Goal: Transaction & Acquisition: Book appointment/travel/reservation

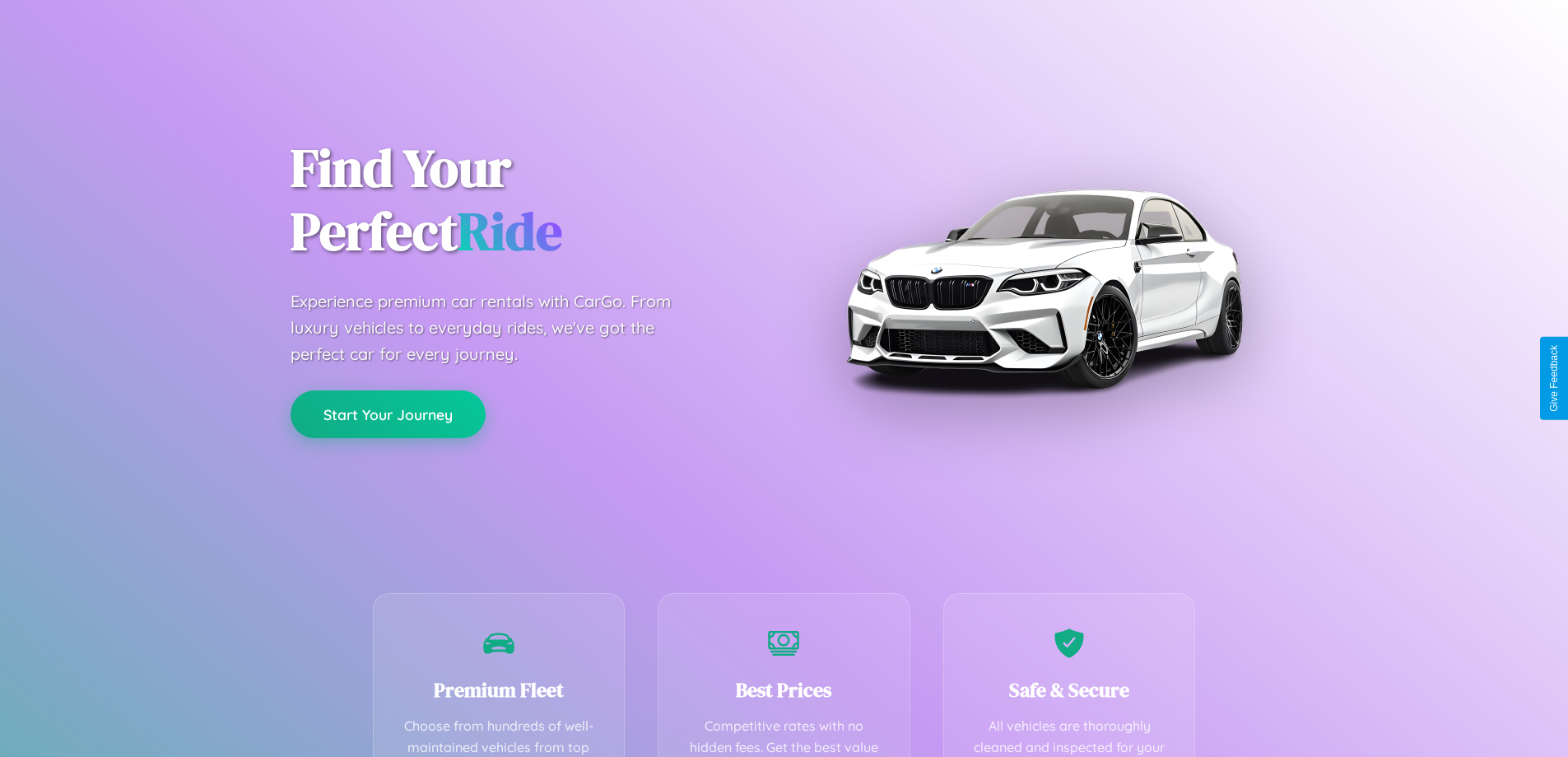
click at [387, 414] on button "Start Your Journey" at bounding box center [387, 414] width 195 height 48
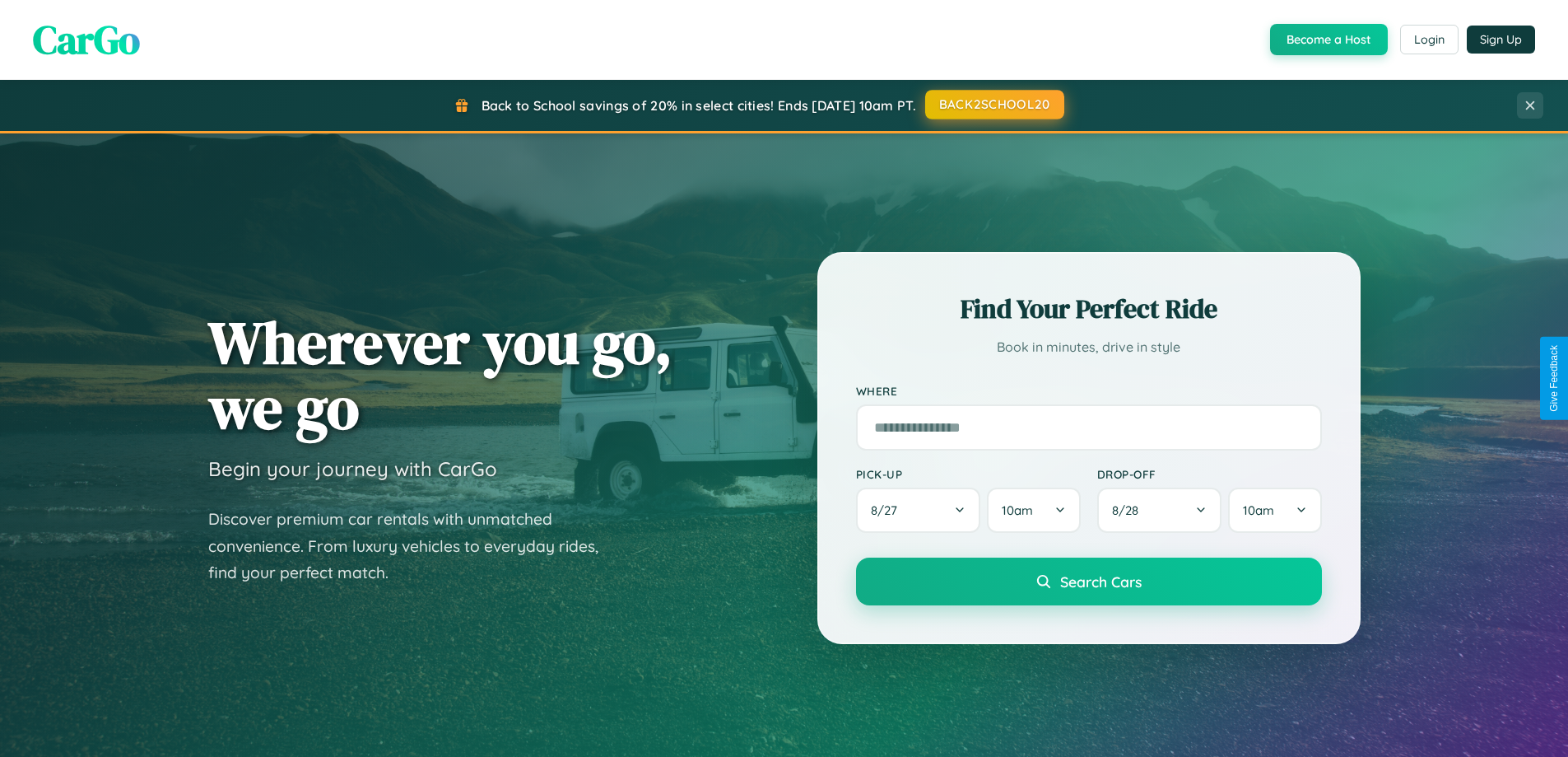
click at [994, 105] on button "BACK2SCHOOL20" at bounding box center [995, 104] width 139 height 29
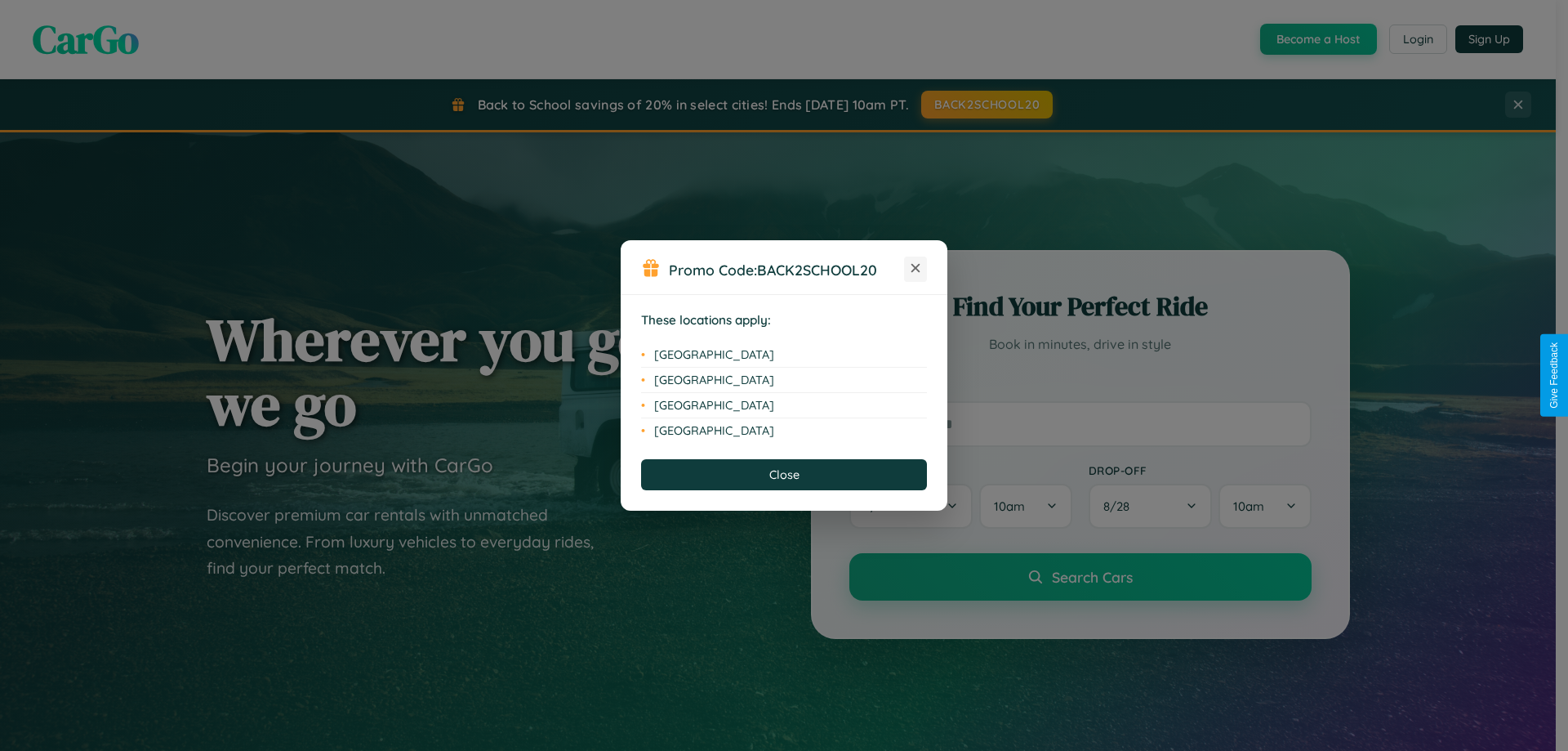
click at [915, 269] on icon at bounding box center [915, 269] width 9 height 9
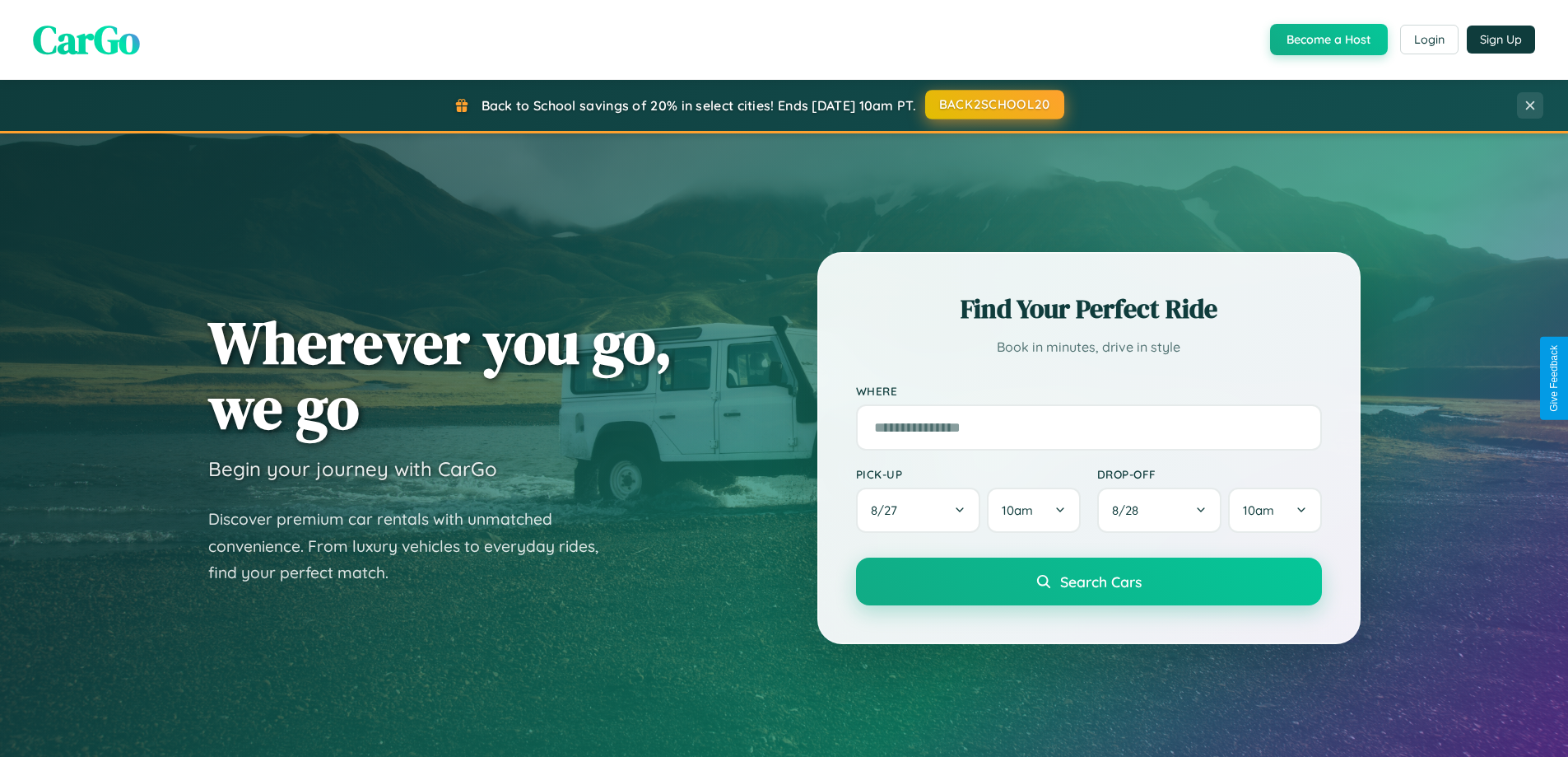
click at [994, 106] on button "BACK2SCHOOL20" at bounding box center [995, 104] width 139 height 29
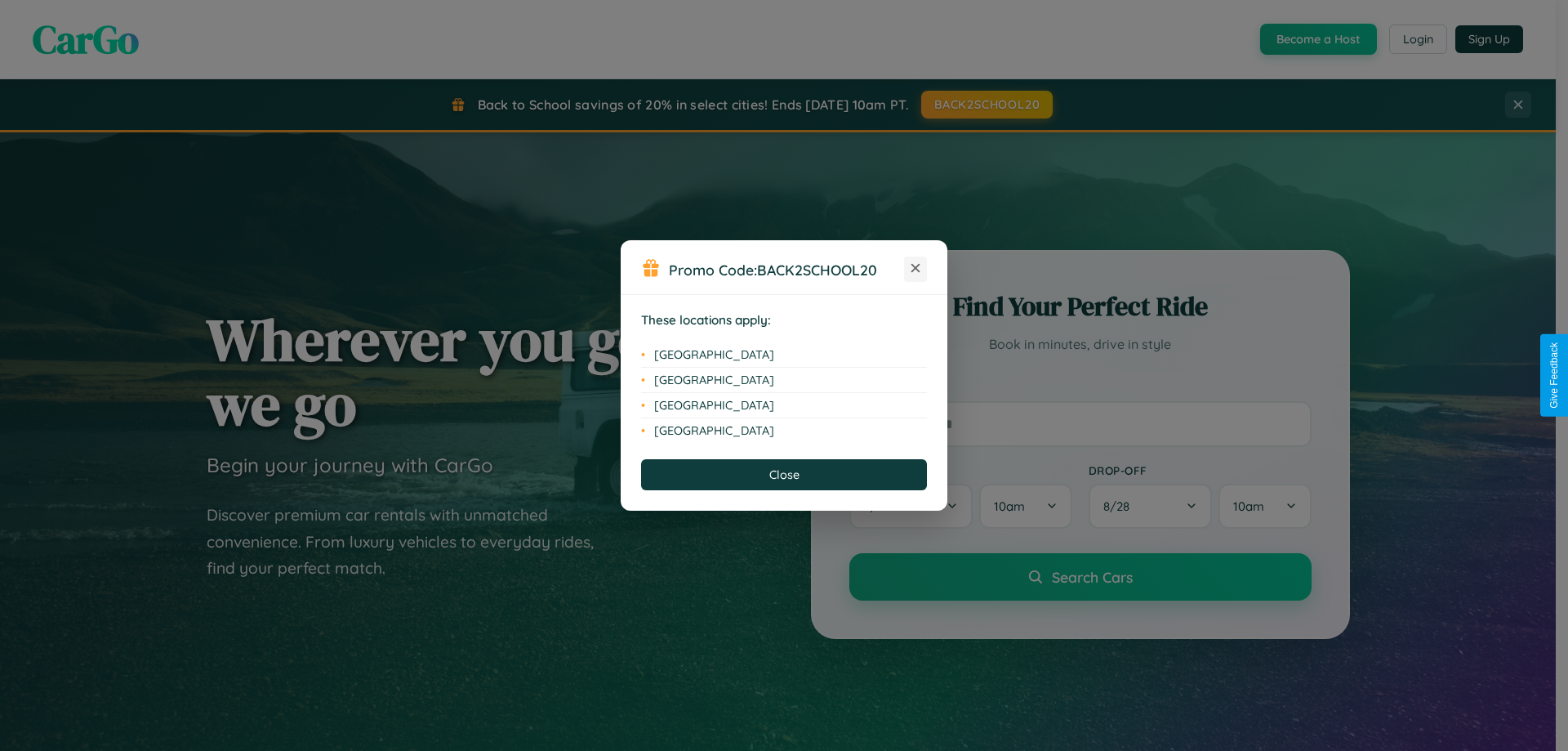
click at [915, 269] on icon at bounding box center [915, 269] width 9 height 9
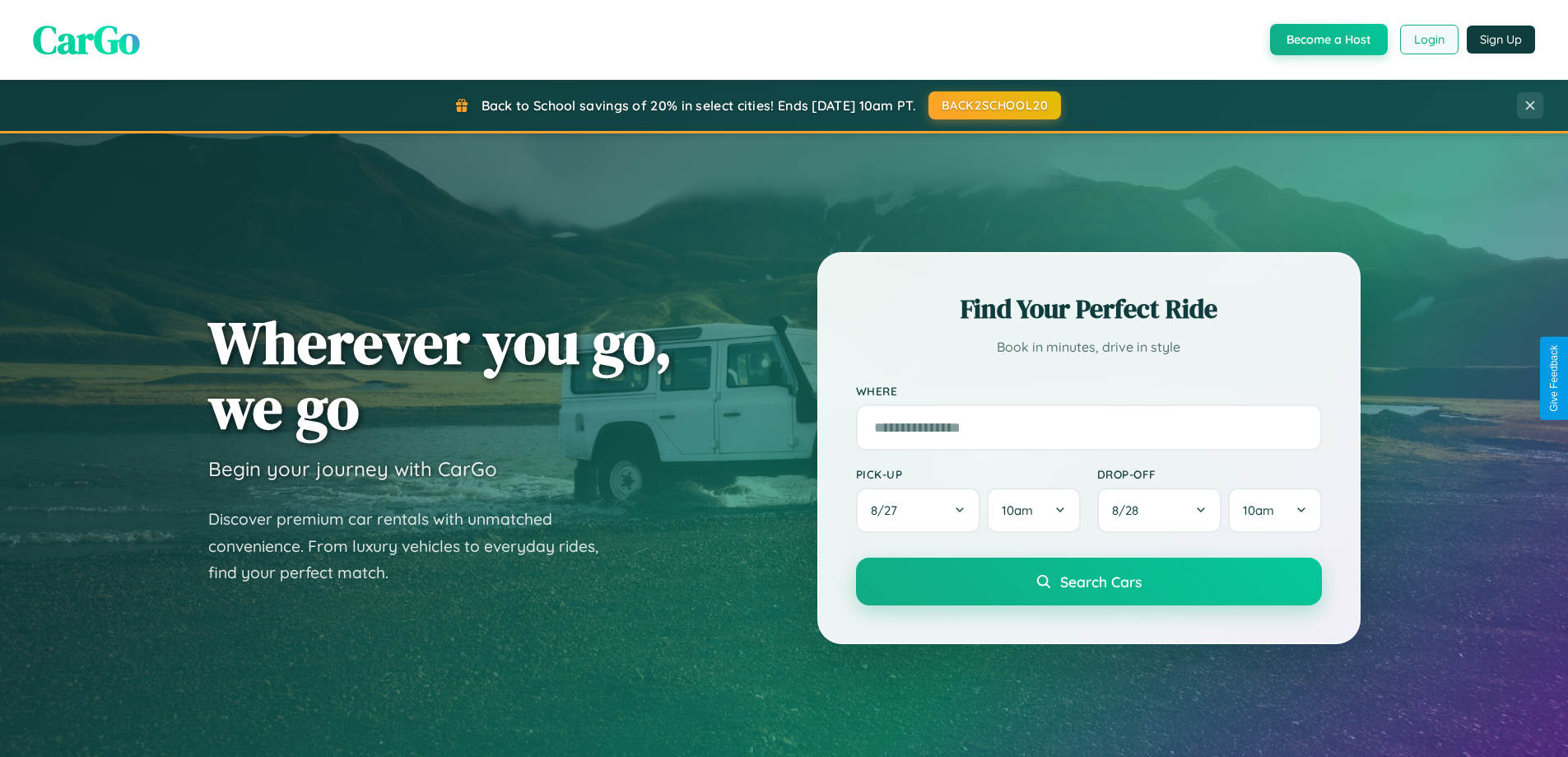
click at [1429, 40] on button "Login" at bounding box center [1430, 40] width 58 height 29
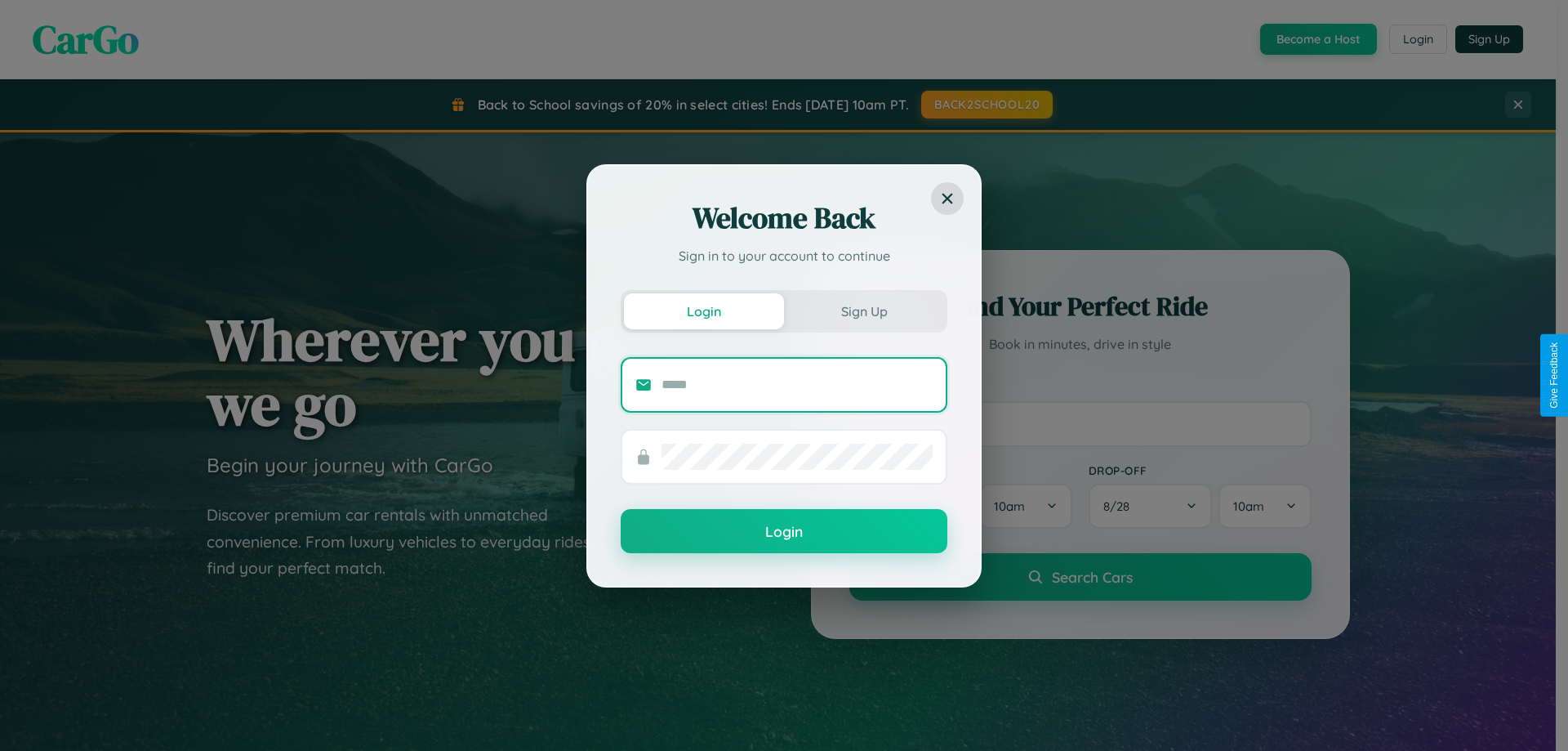
click at [797, 384] on input "text" at bounding box center [797, 384] width 271 height 26
type input "**********"
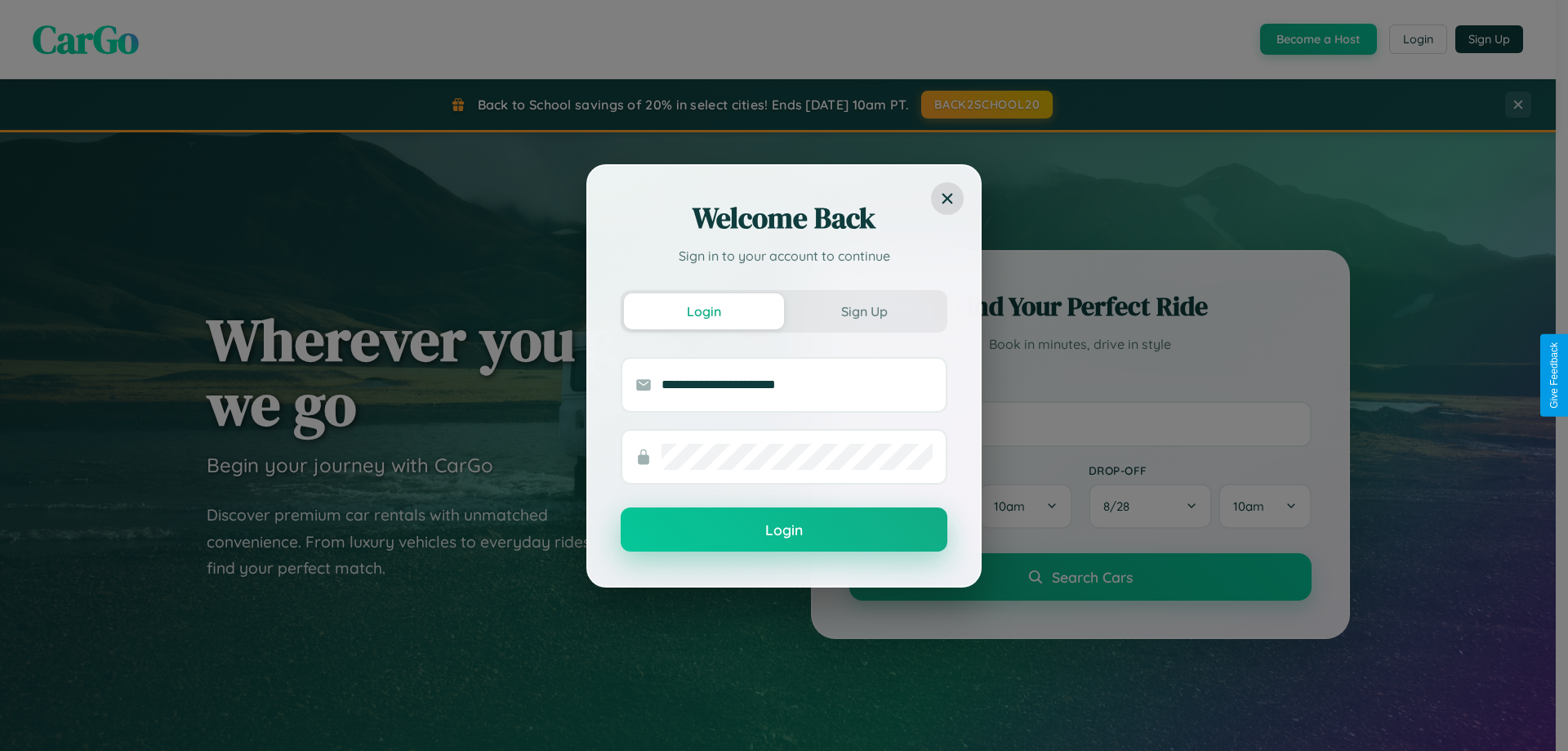
click at [784, 530] on button "Login" at bounding box center [783, 529] width 326 height 44
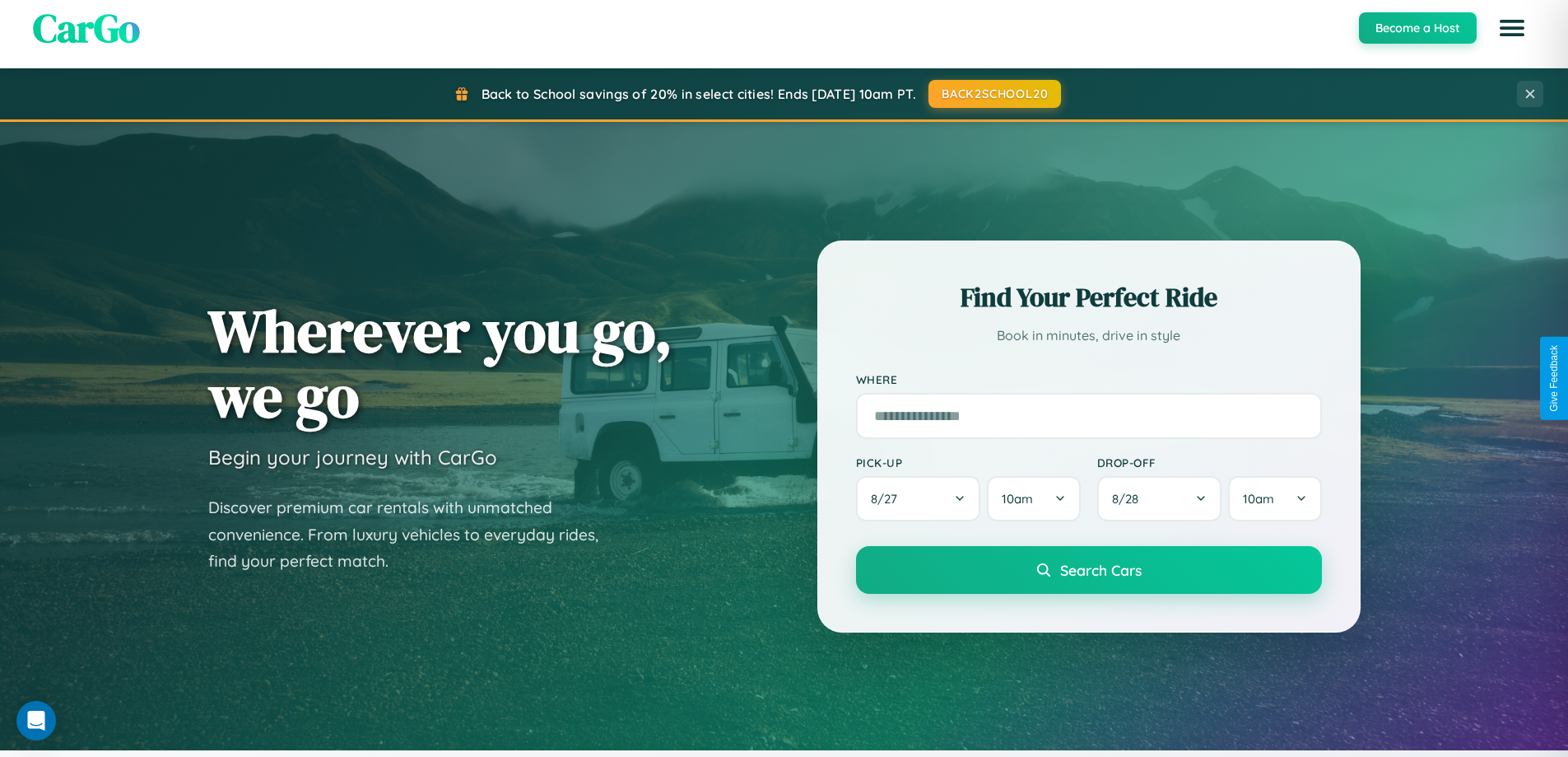
scroll to position [2646, 0]
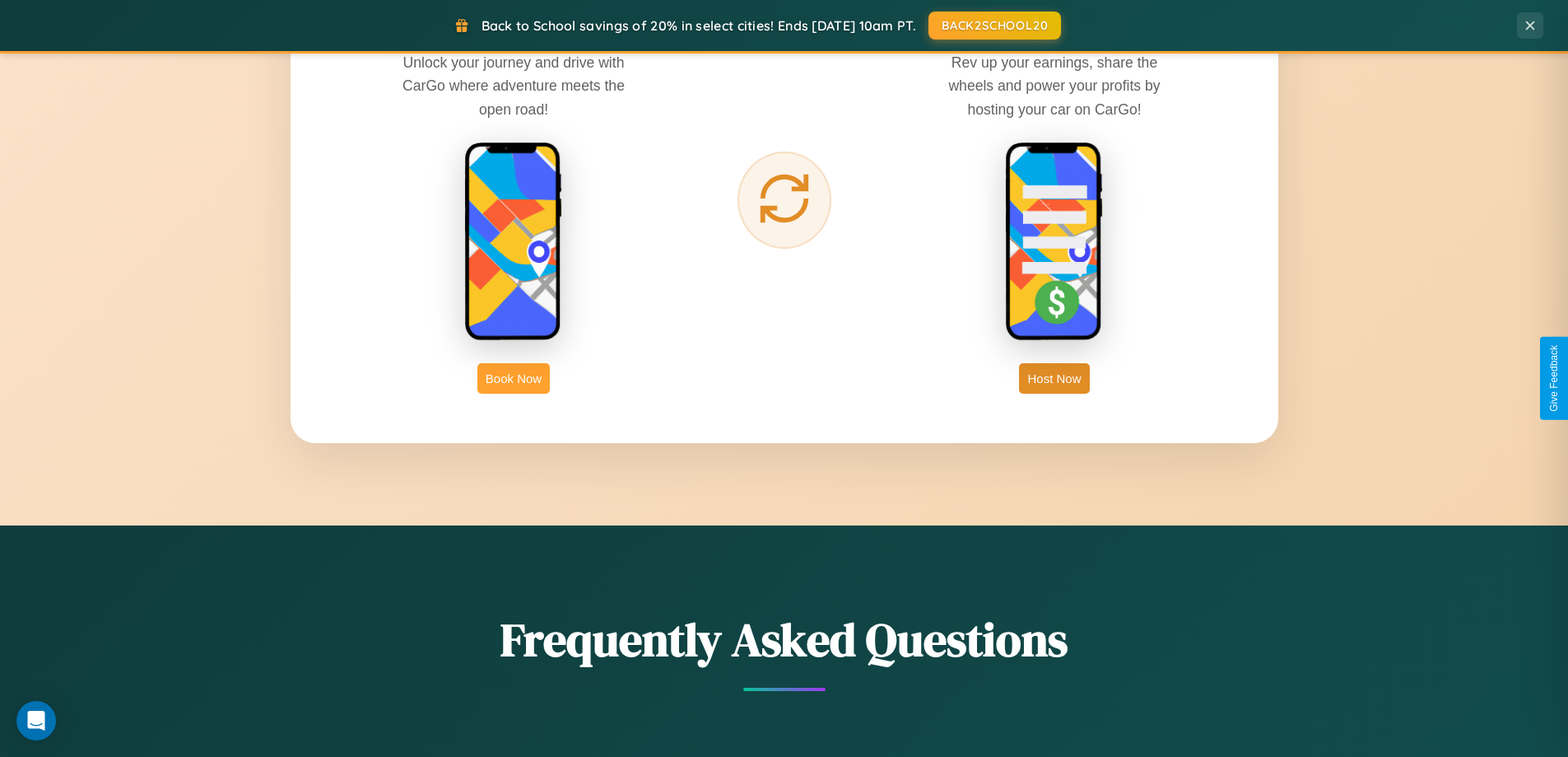
click at [514, 378] on button "Book Now" at bounding box center [514, 378] width 72 height 30
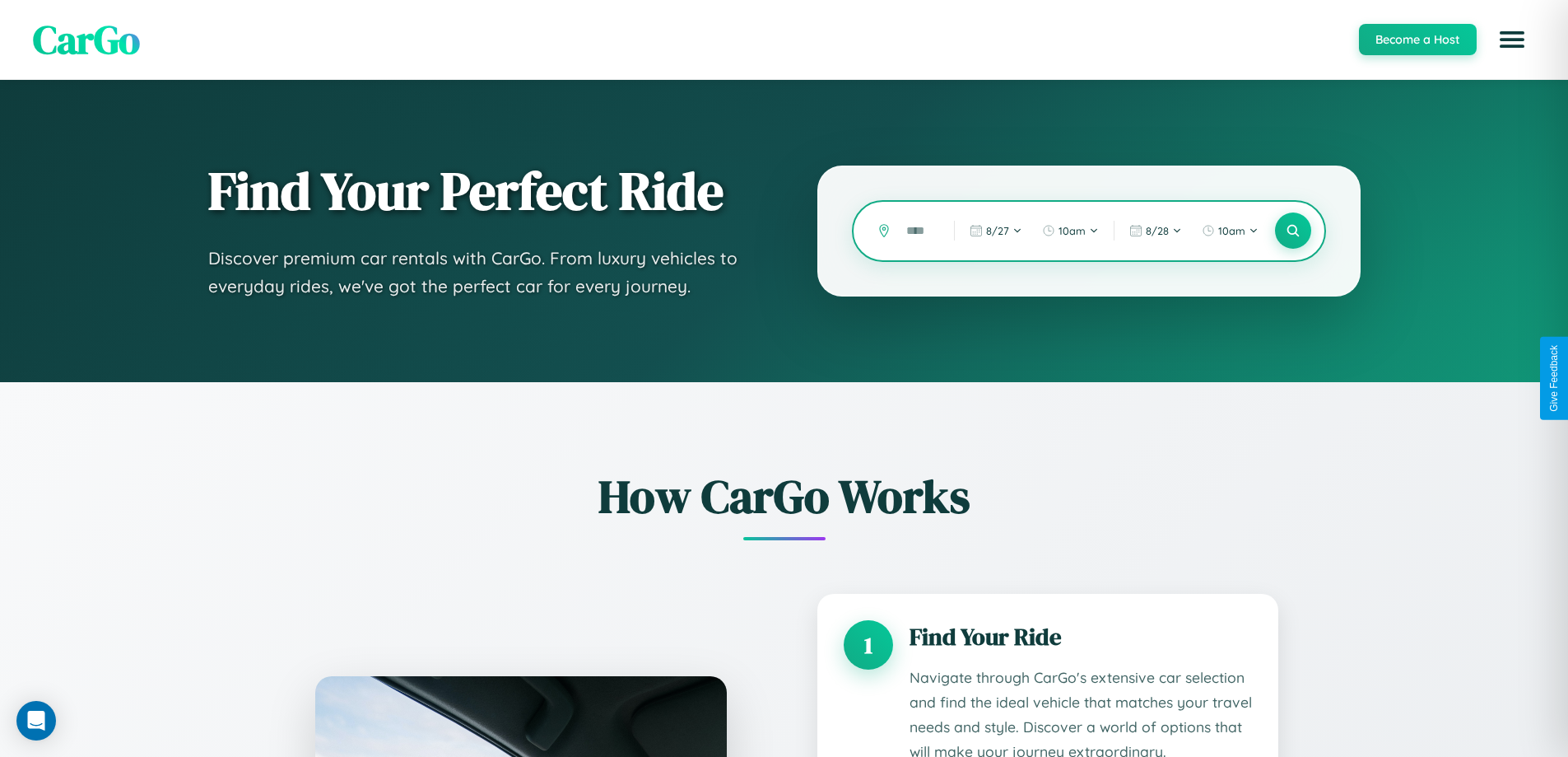
click at [918, 230] on input "text" at bounding box center [918, 231] width 40 height 29
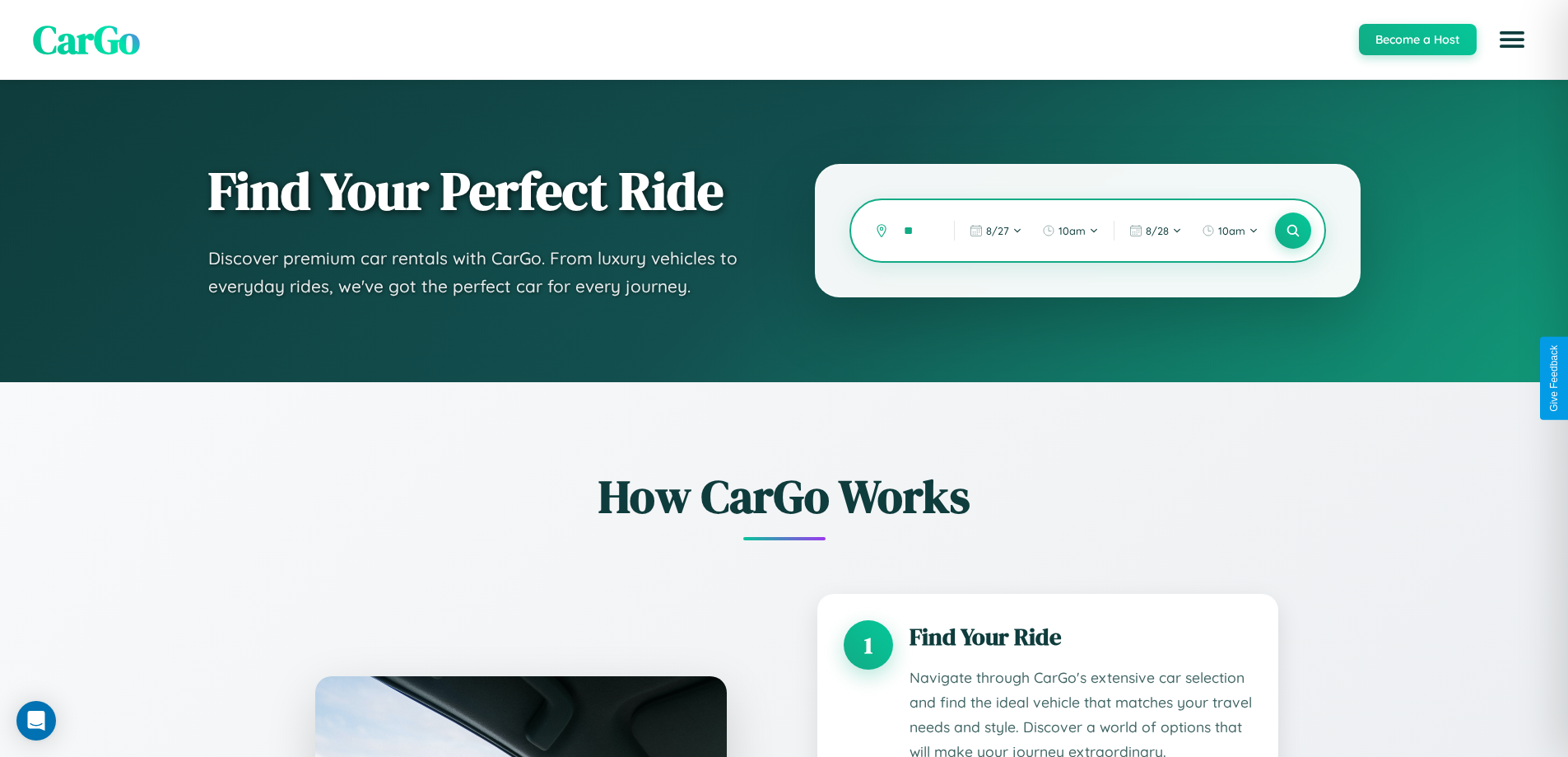
type input "*"
type input "*****"
click at [1292, 230] on icon at bounding box center [1293, 231] width 15 height 15
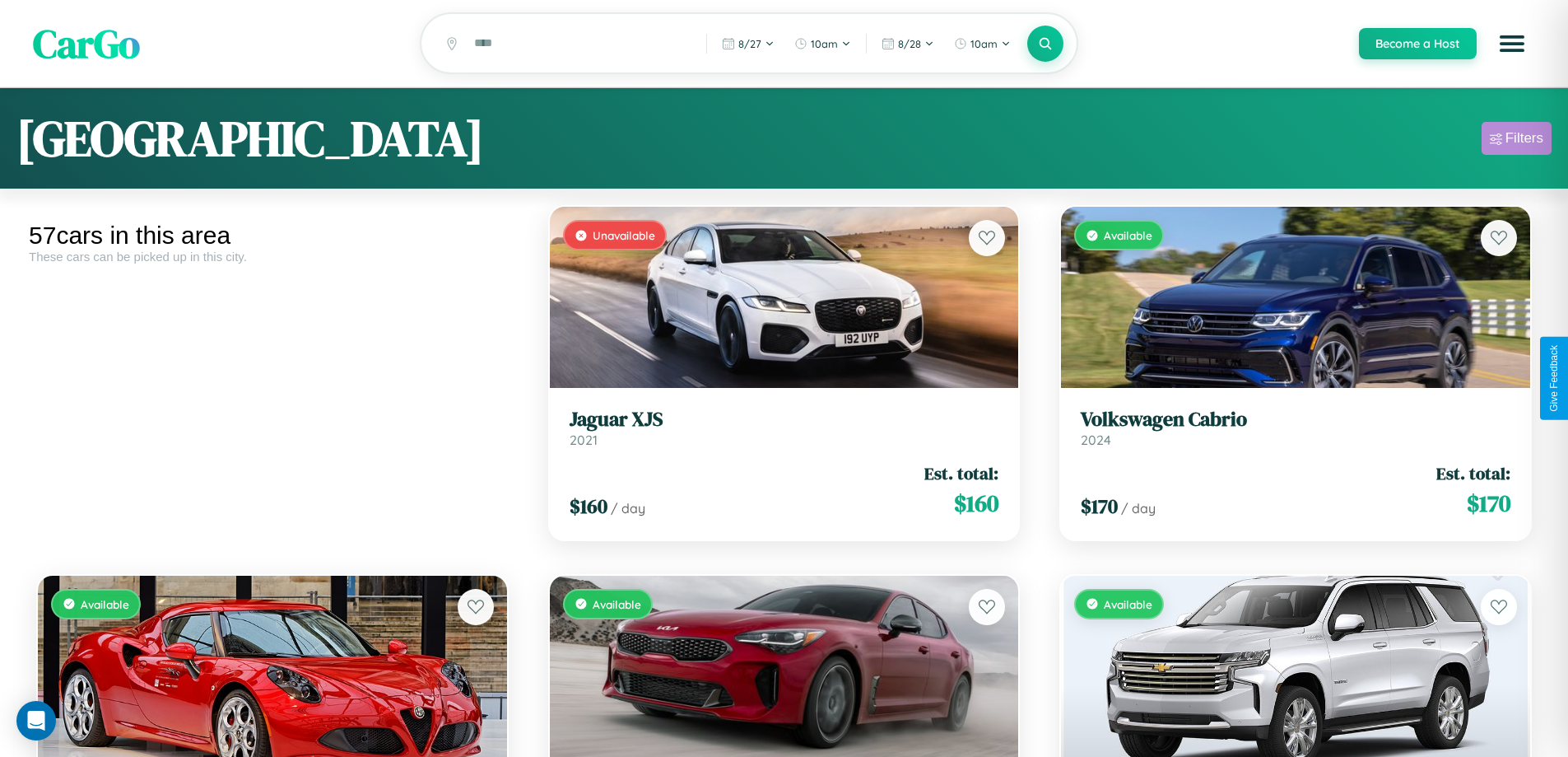
click at [1516, 141] on div "Filters" at bounding box center [1525, 137] width 38 height 16
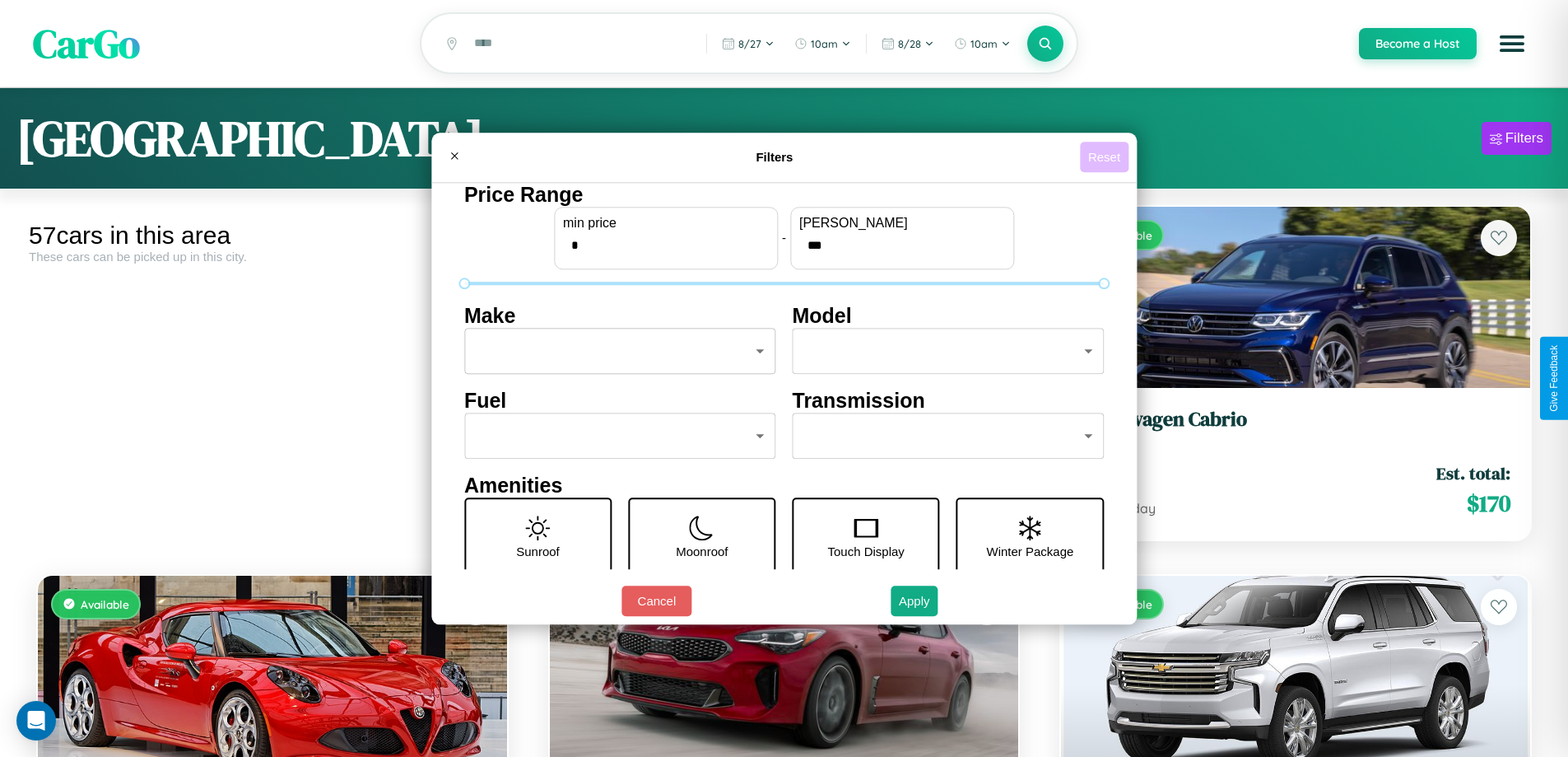
click at [1107, 156] on button "Reset" at bounding box center [1104, 156] width 49 height 30
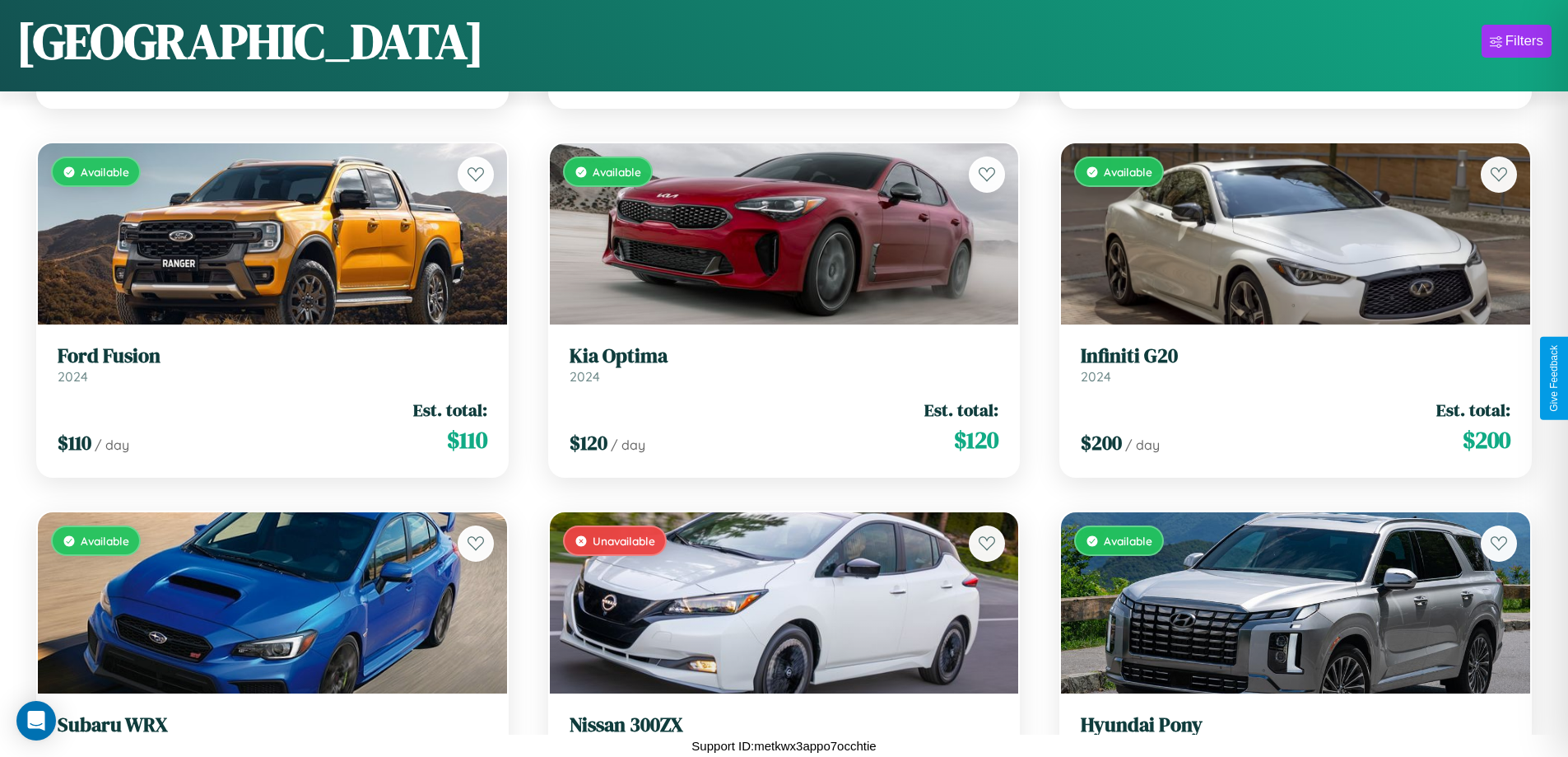
scroll to position [3303, 0]
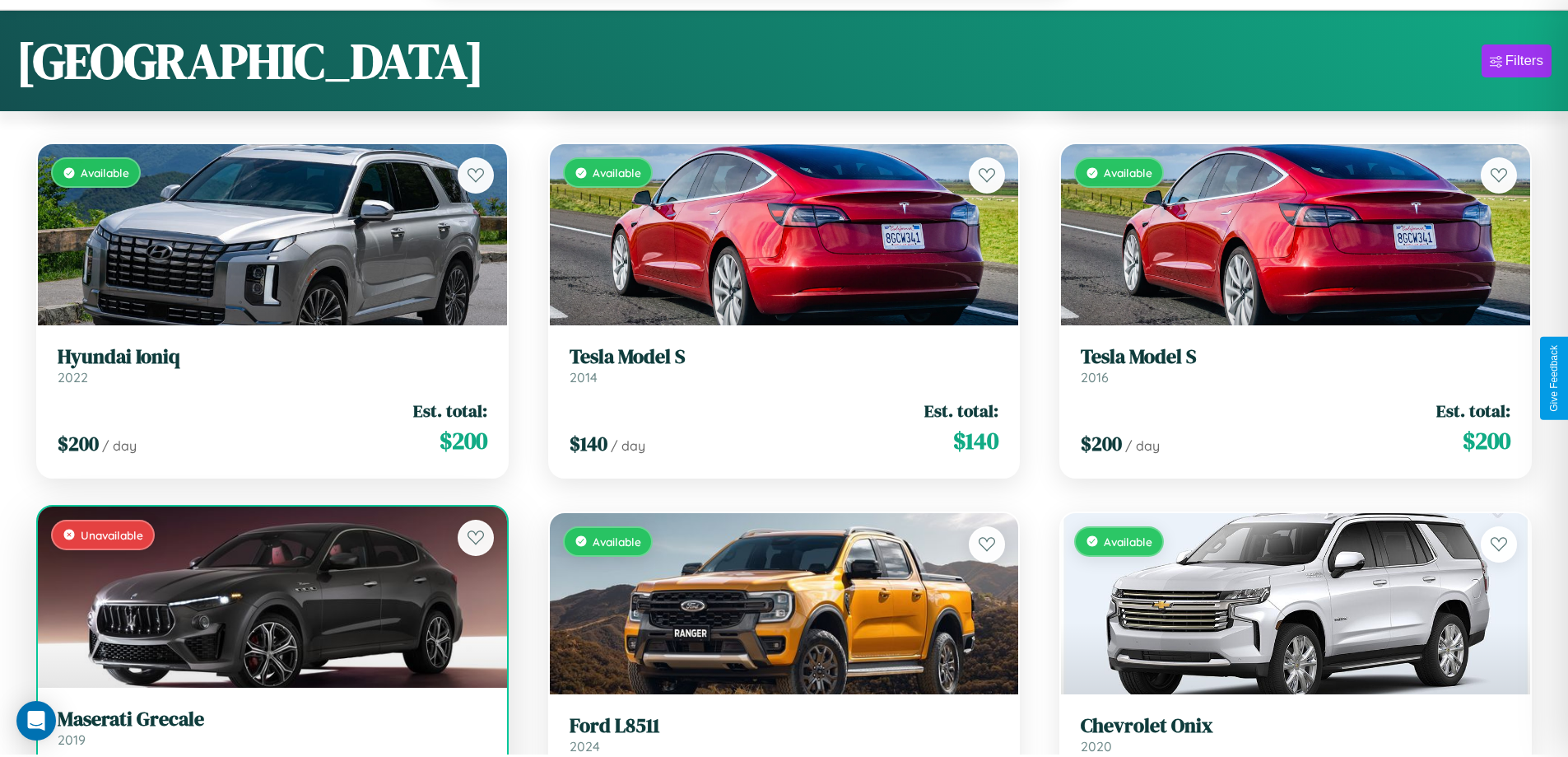
click at [270, 731] on h3 "Maserati Grecale" at bounding box center [272, 719] width 430 height 24
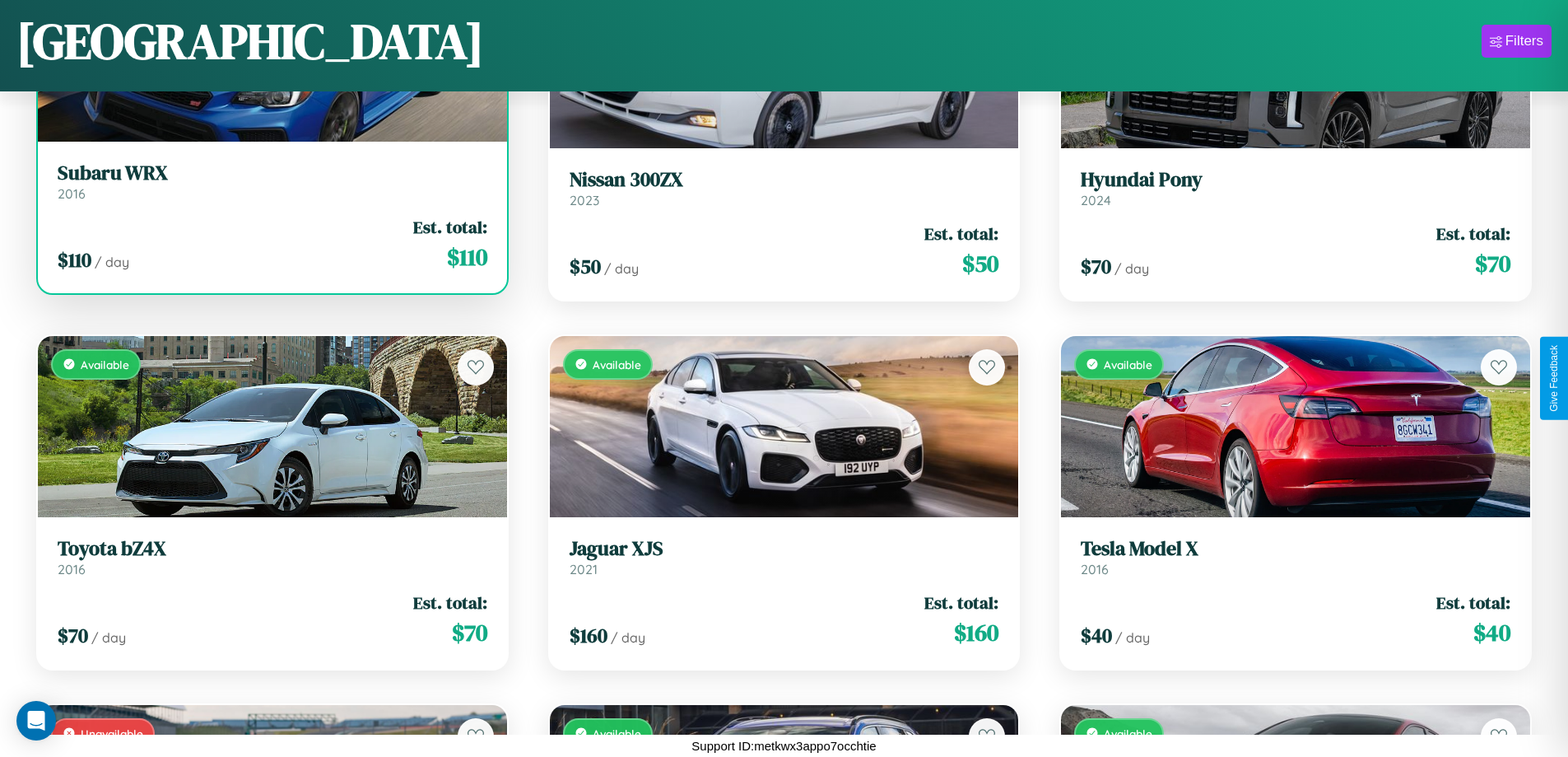
scroll to position [1338, 0]
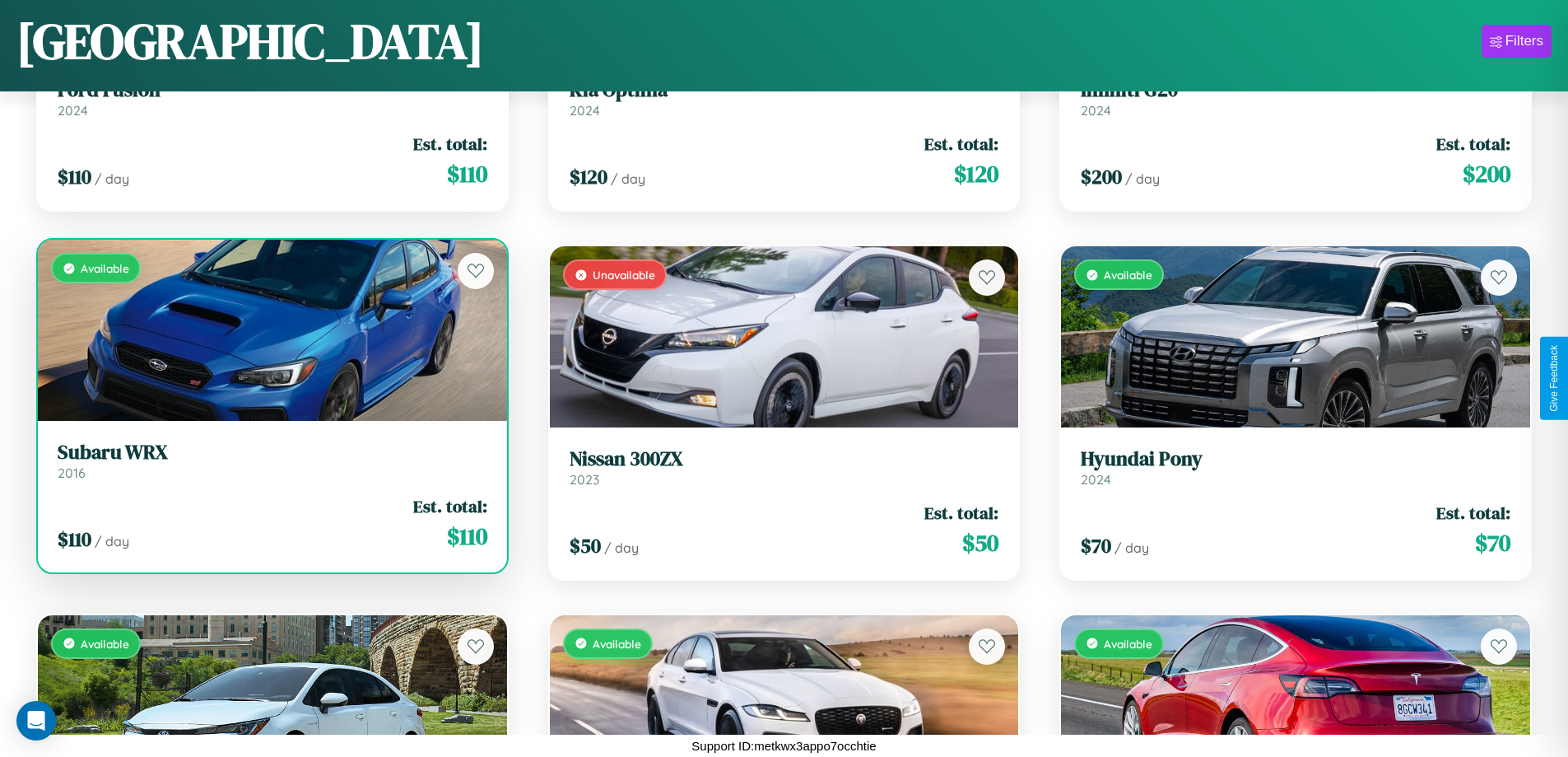
click at [270, 464] on h3 "Subaru WRX" at bounding box center [272, 453] width 430 height 24
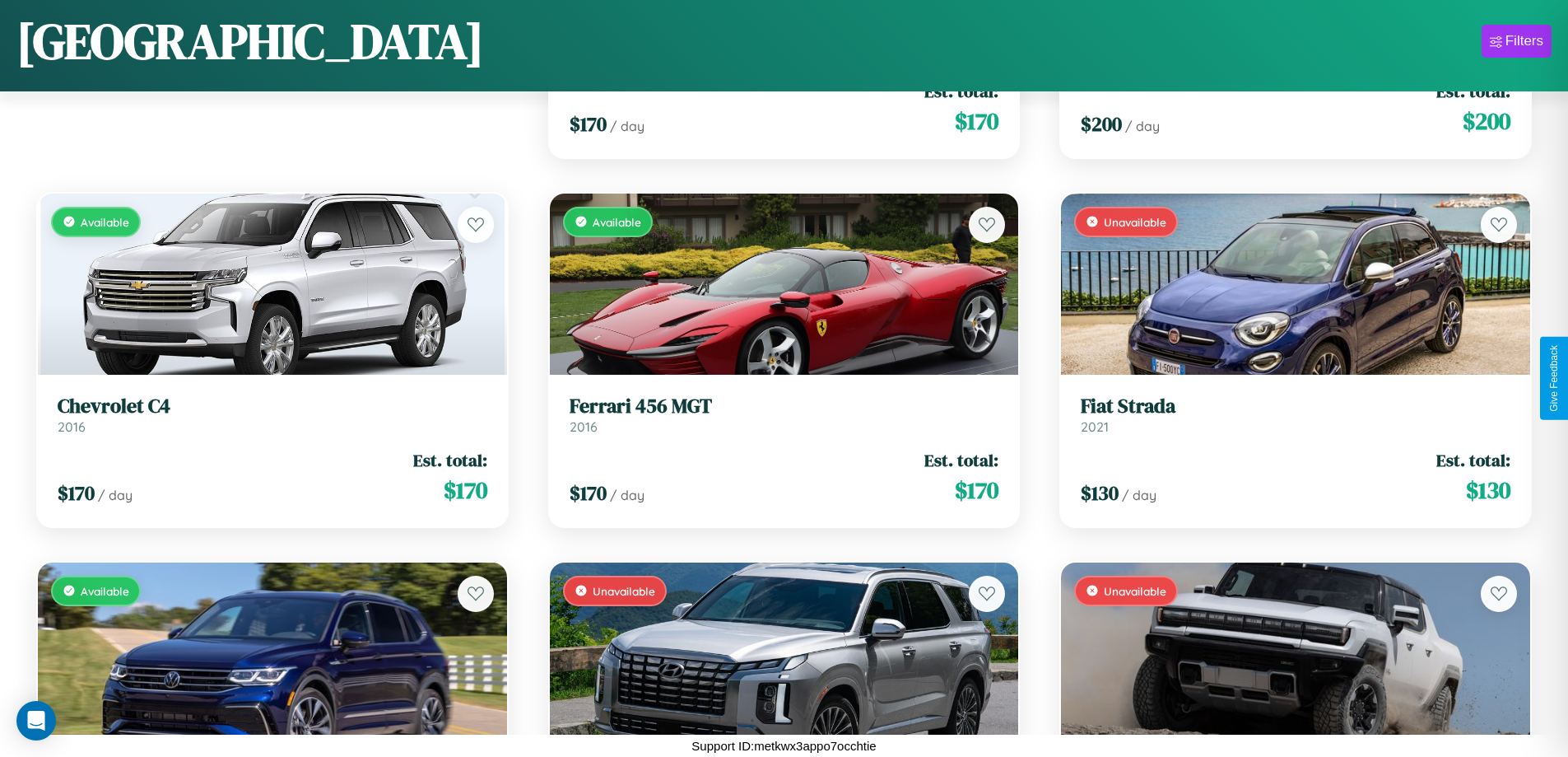
scroll to position [231, 0]
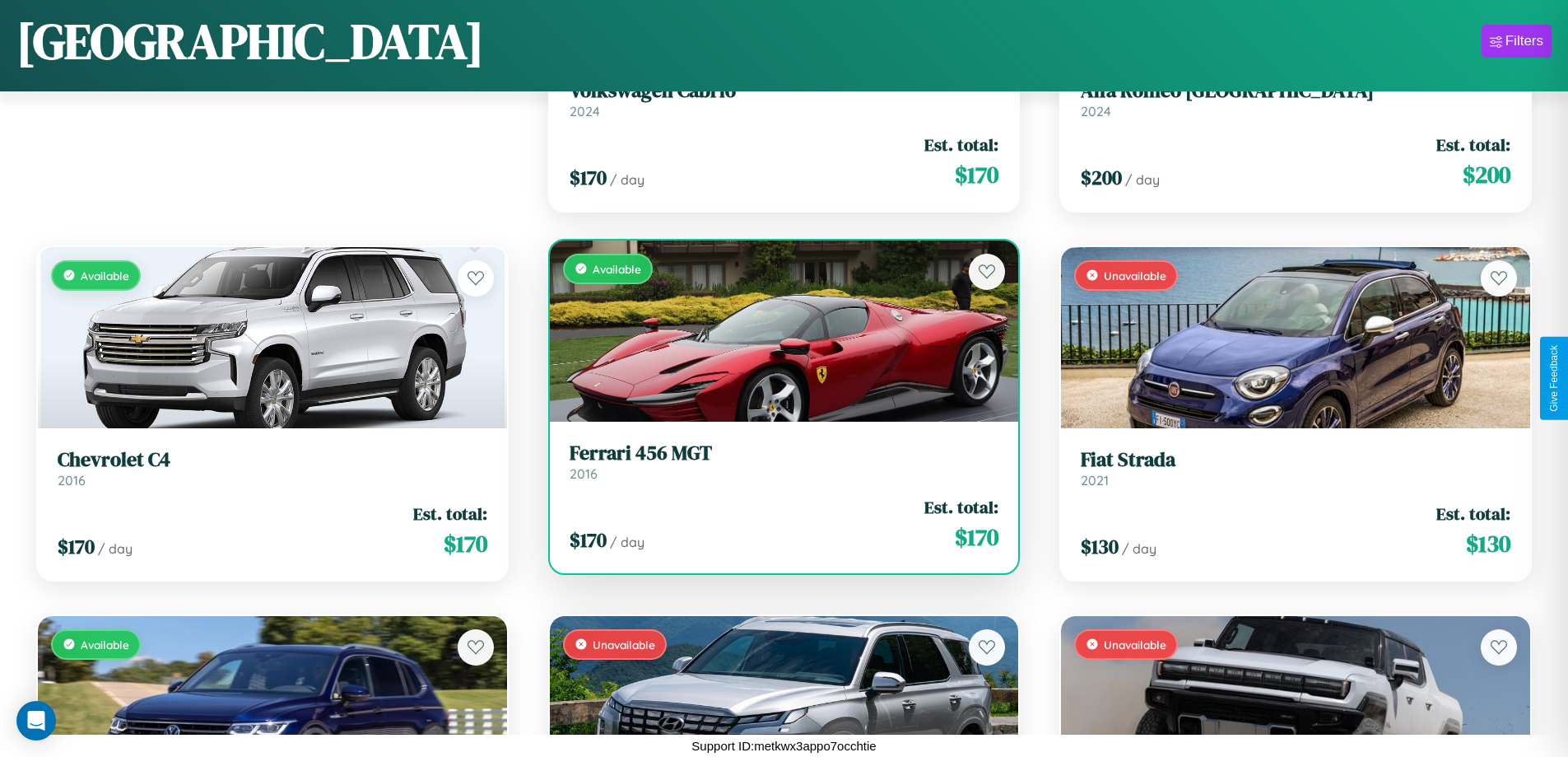
click at [778, 330] on div "Available" at bounding box center [784, 331] width 469 height 181
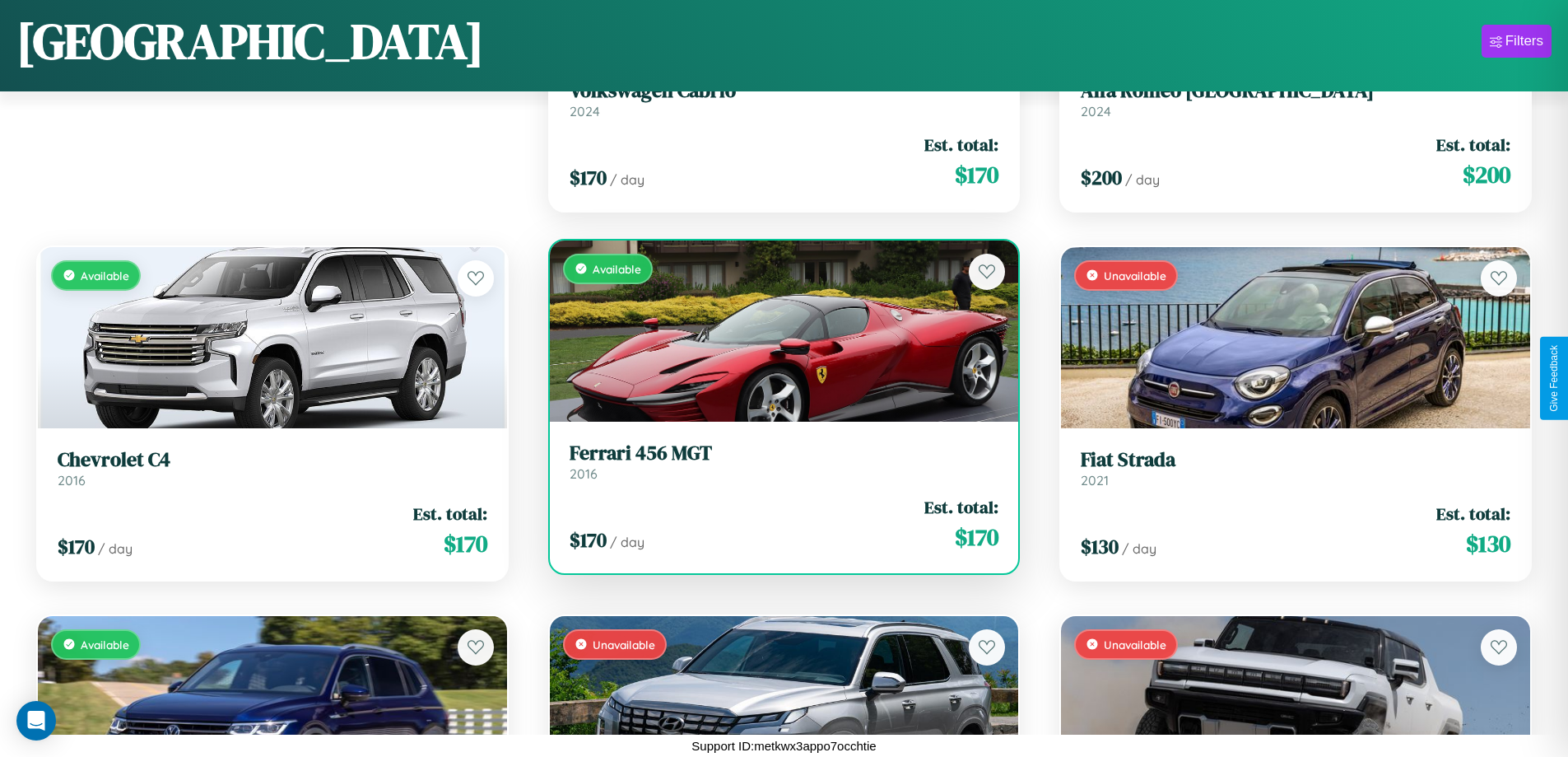
click at [778, 330] on div "Available" at bounding box center [784, 331] width 469 height 181
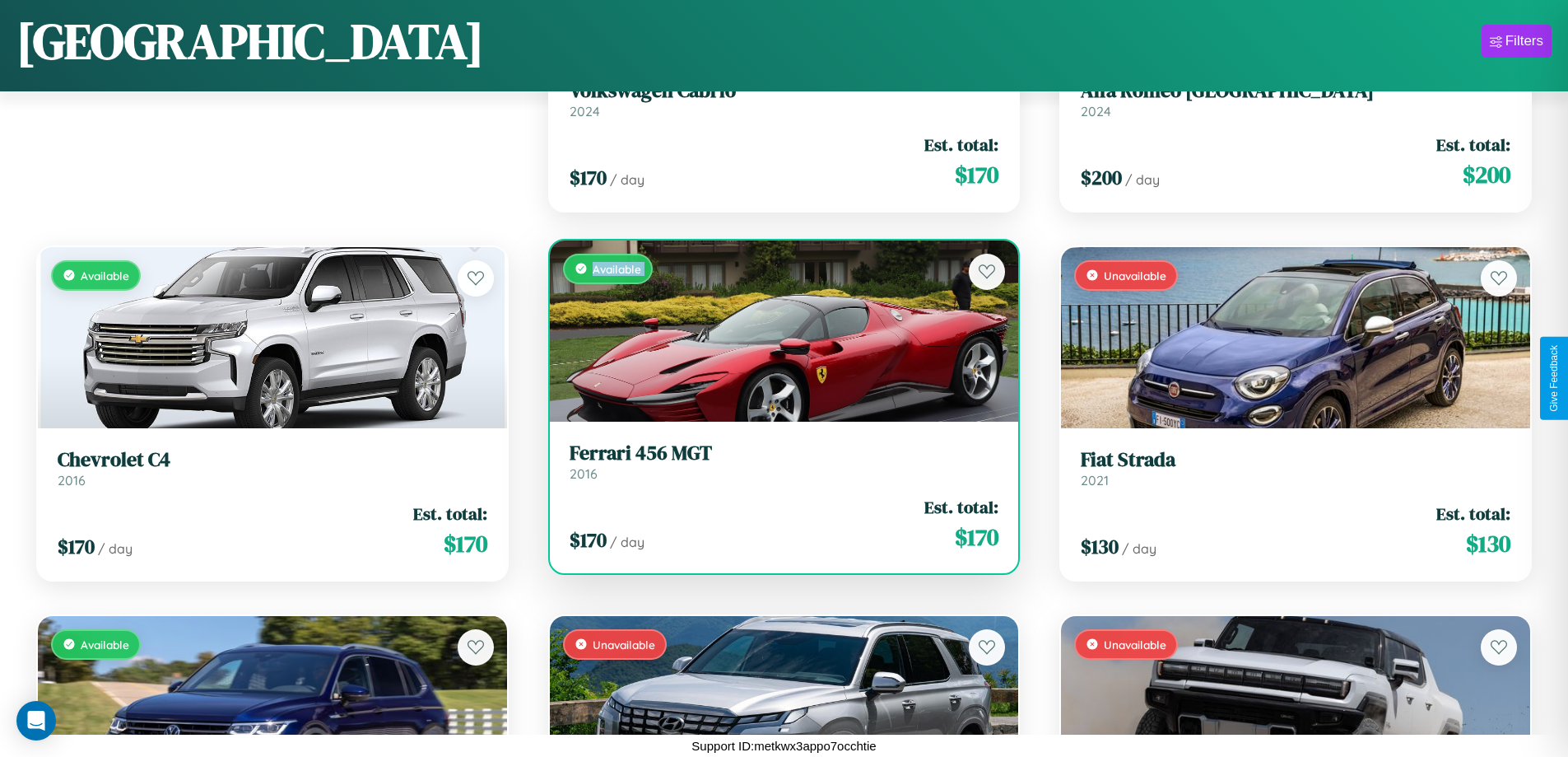
click at [778, 330] on div "Available" at bounding box center [784, 331] width 469 height 181
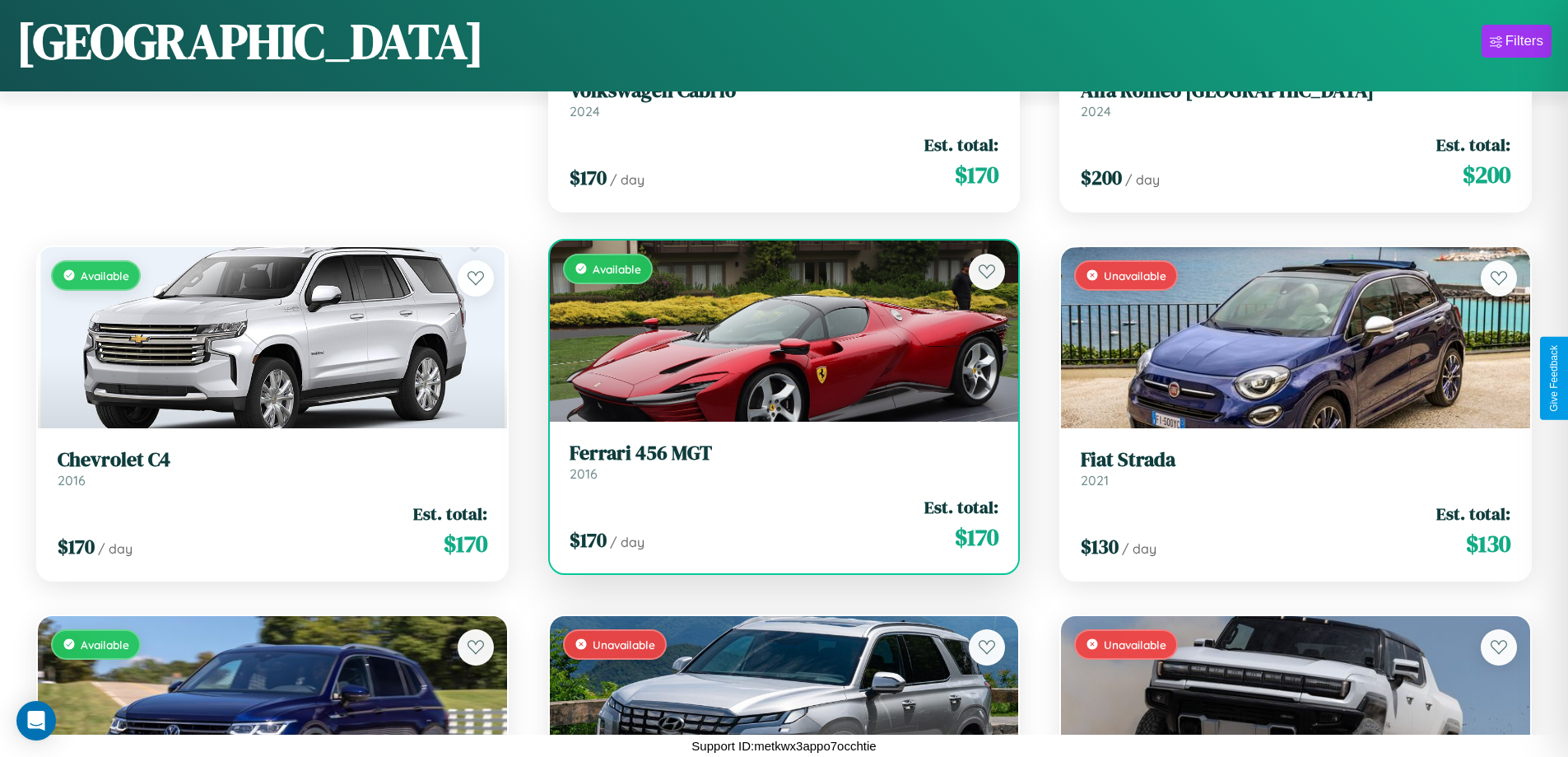
click at [778, 330] on div "Available" at bounding box center [784, 331] width 469 height 181
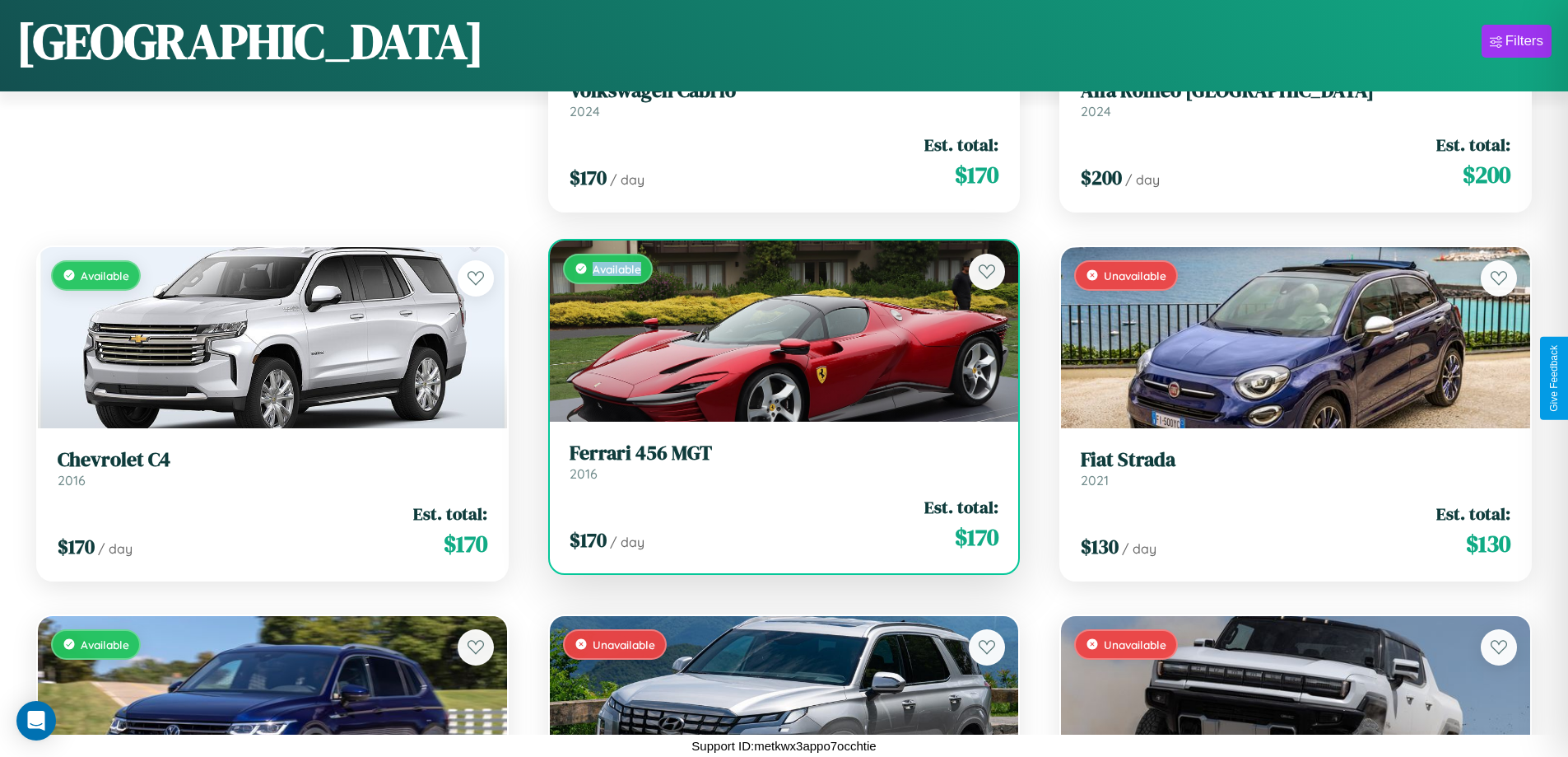
click at [778, 330] on div "Available" at bounding box center [784, 331] width 469 height 181
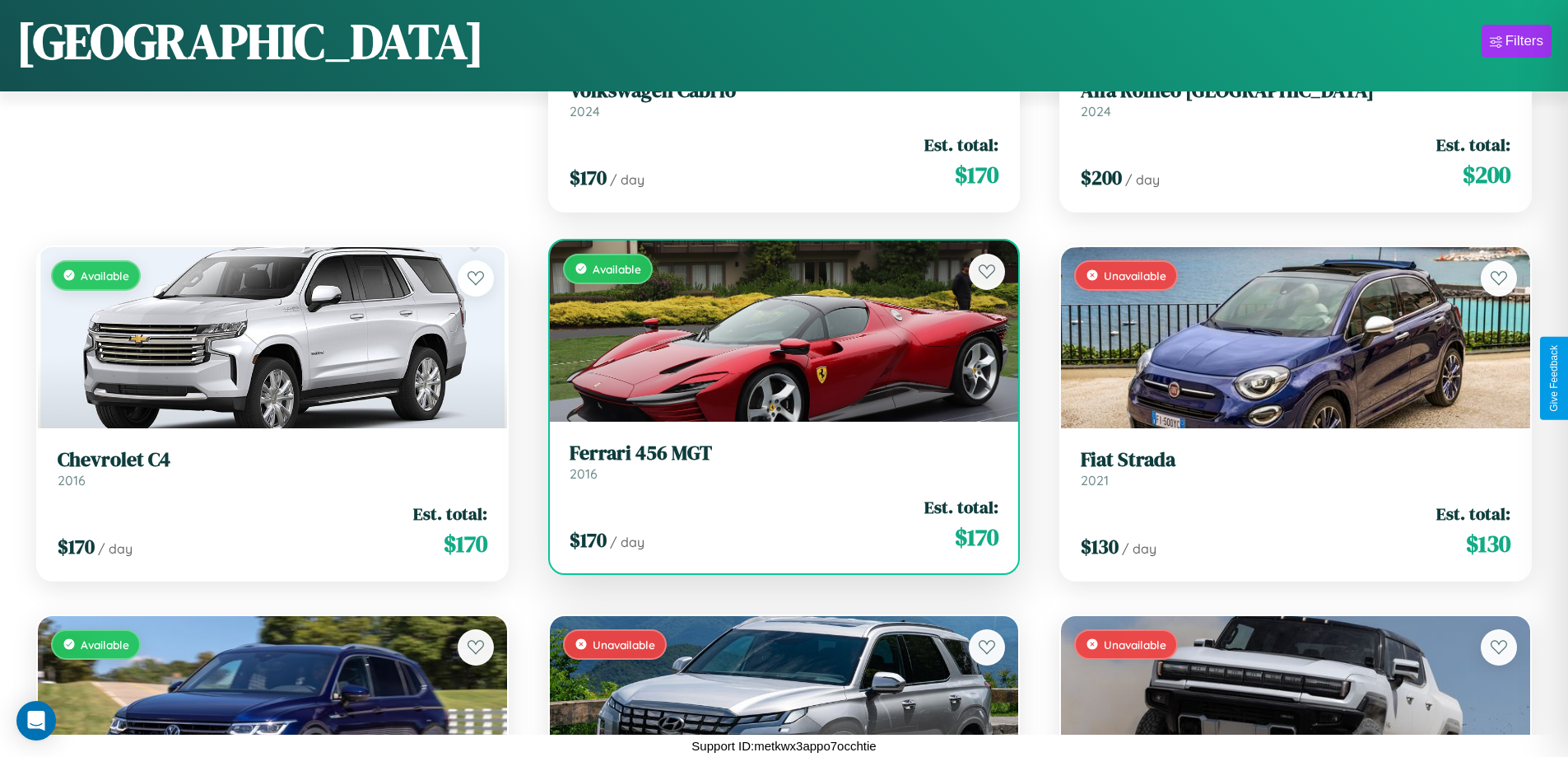
click at [778, 461] on h3 "Ferrari 456 MGT" at bounding box center [784, 454] width 430 height 24
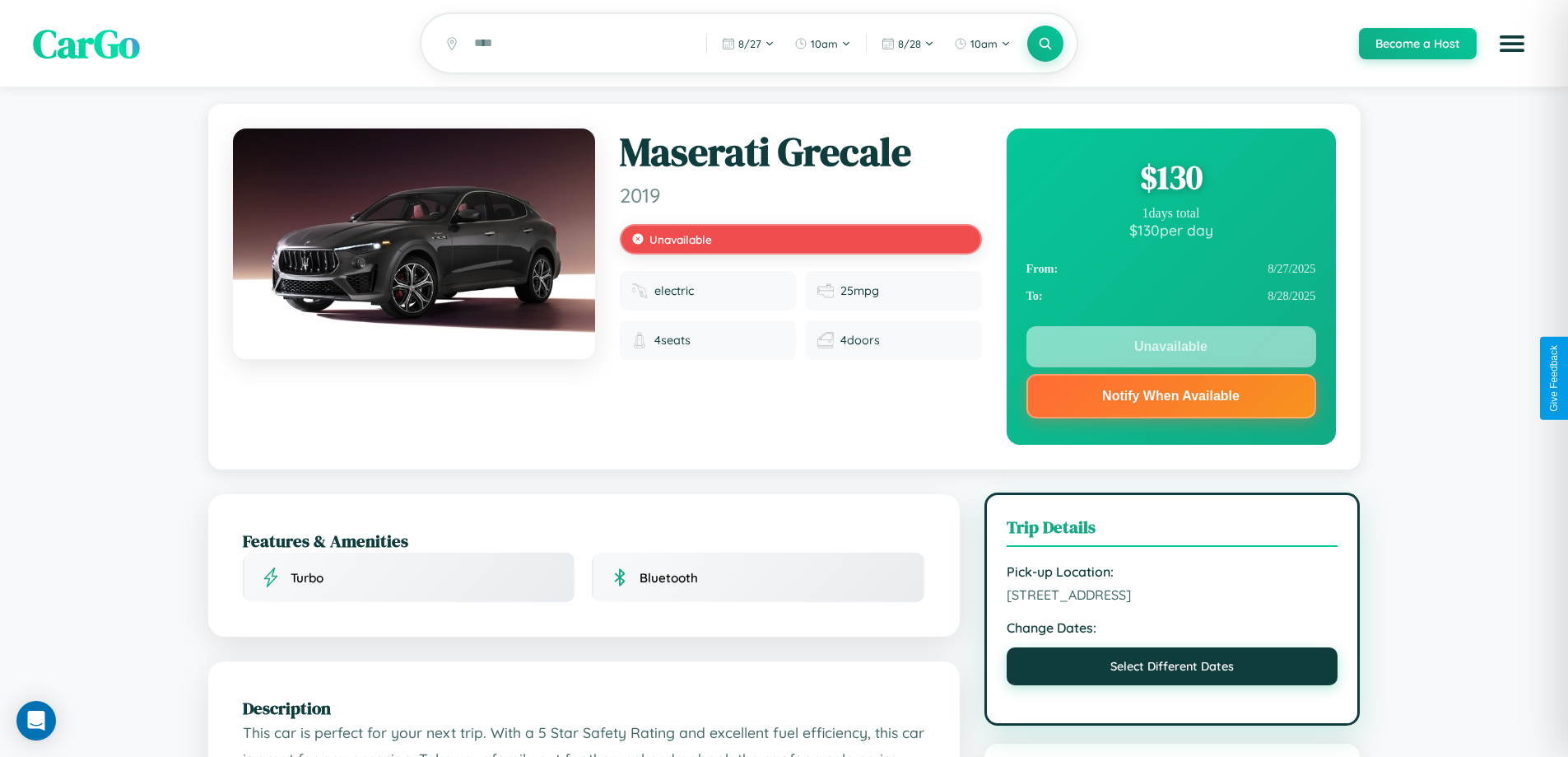
click at [1173, 685] on button "Select Different Dates" at bounding box center [1173, 666] width 332 height 38
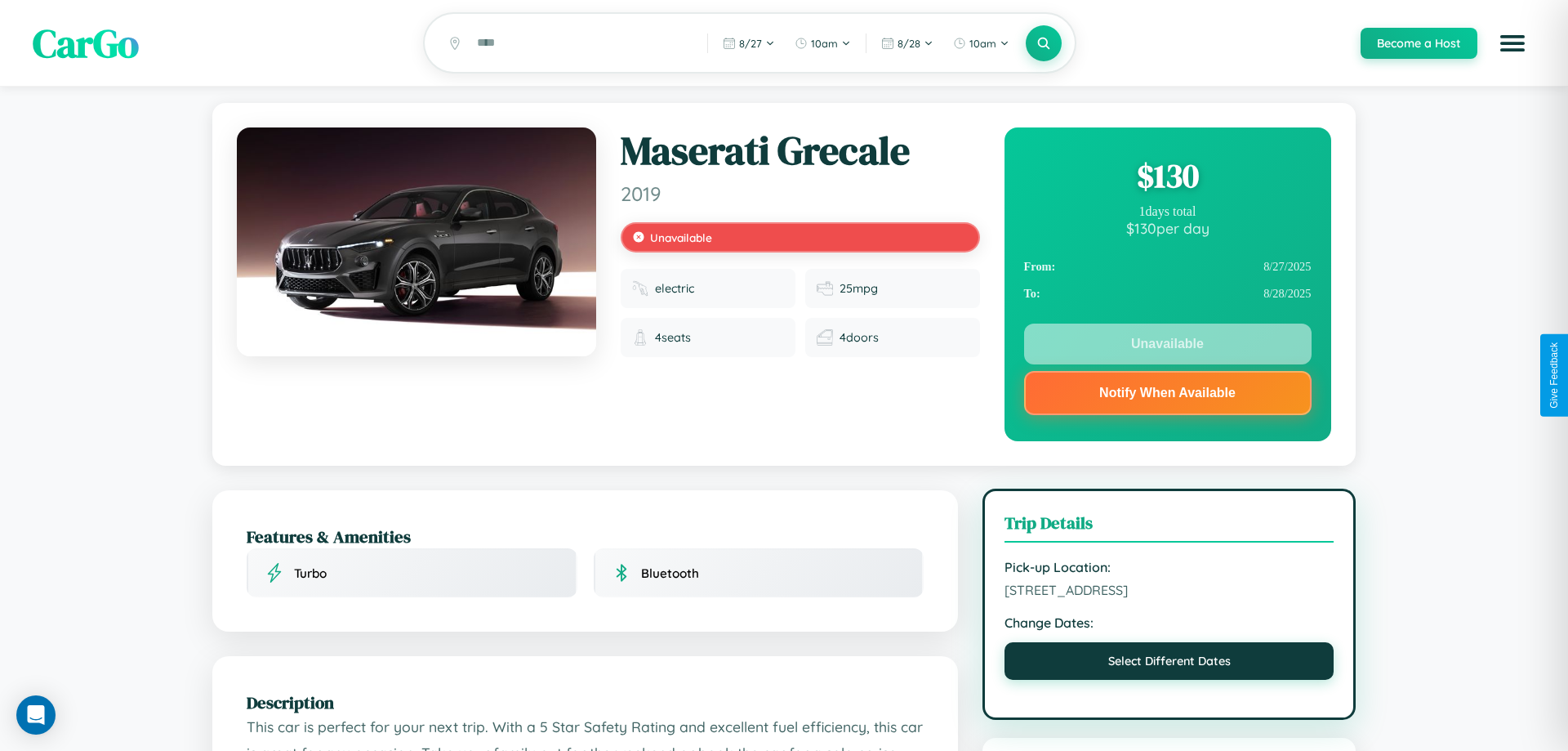
select select "*"
select select "****"
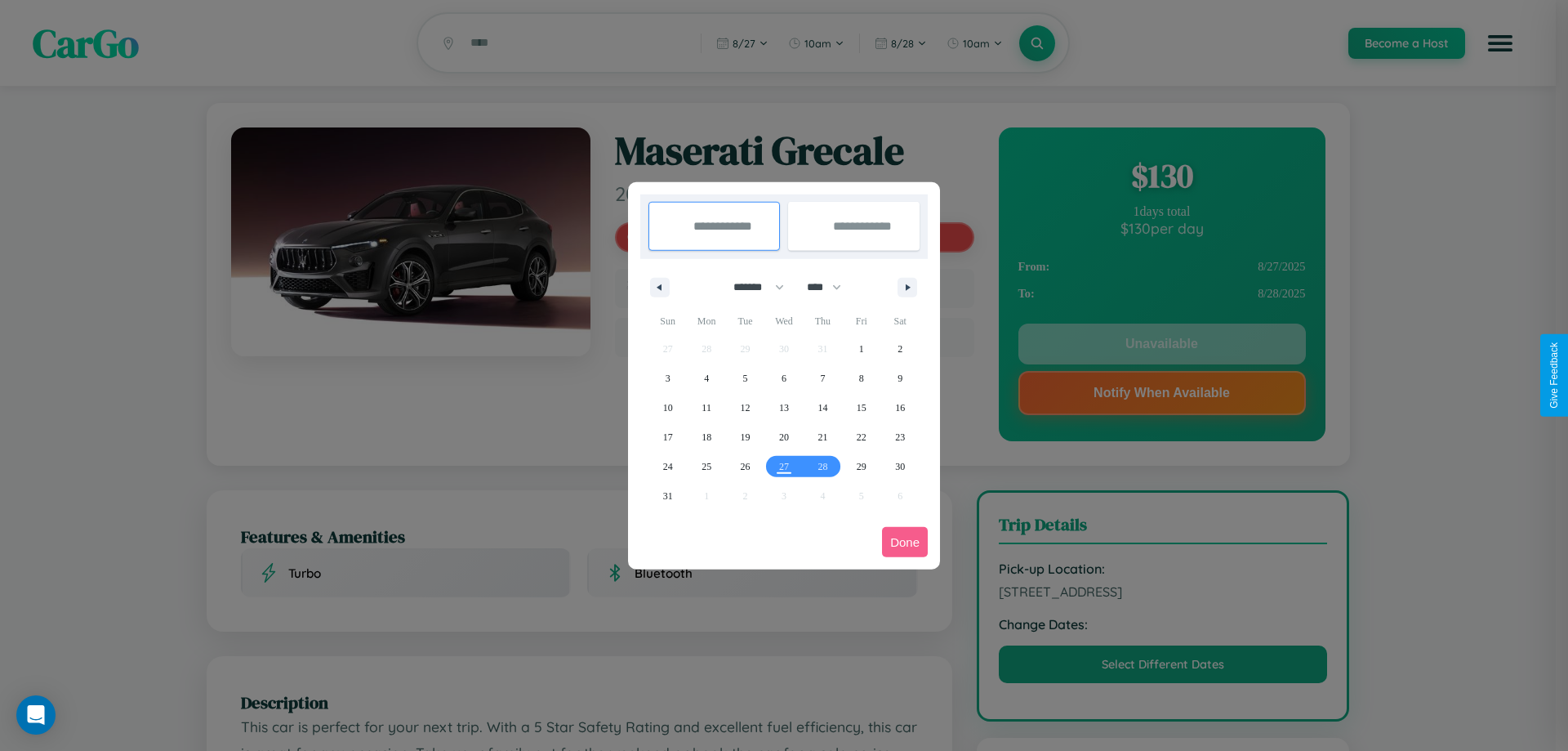
click at [752, 286] on select "******* ******** ***** ***** *** **** **** ****** ********* ******* ******** **…" at bounding box center [755, 287] width 69 height 27
select select "*"
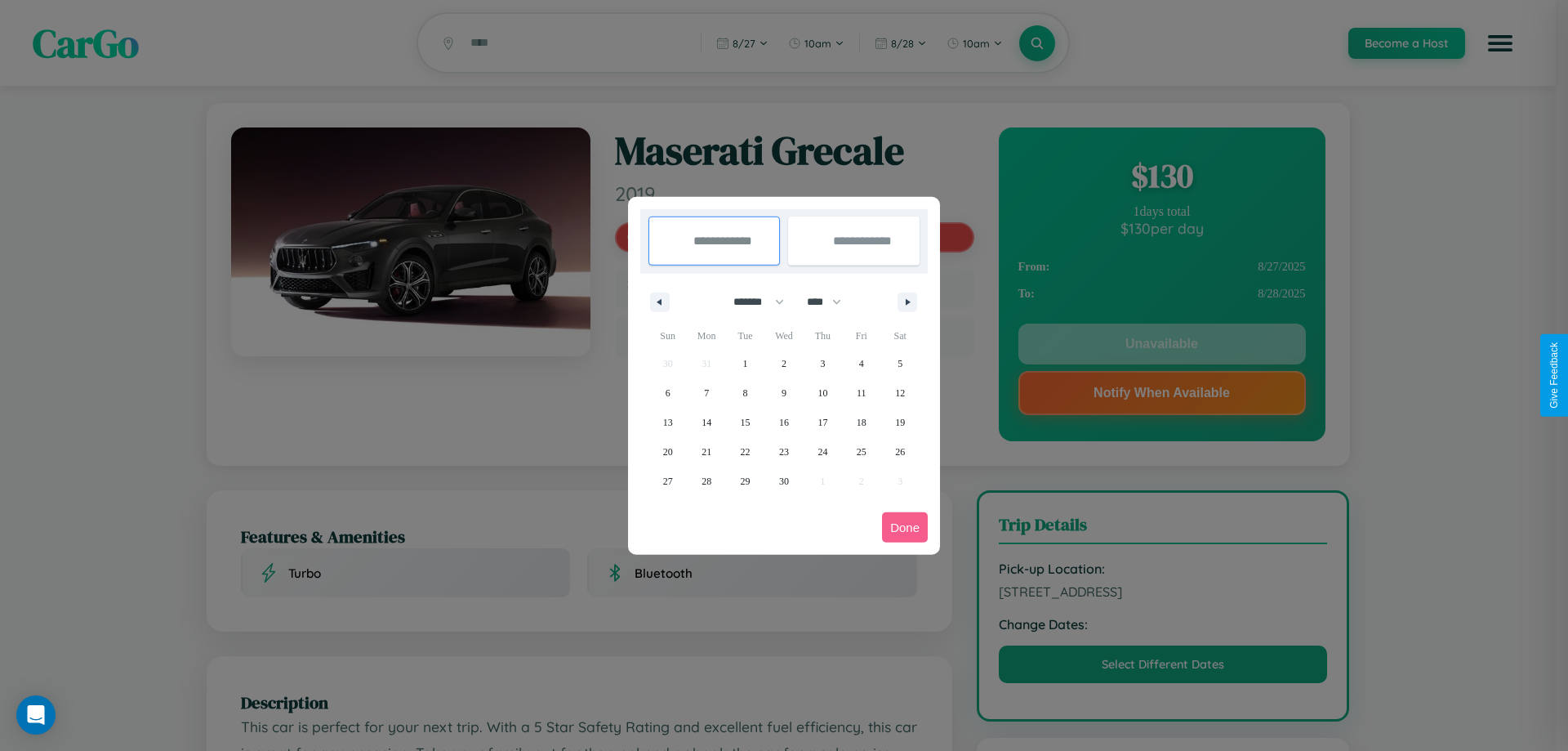
click at [831, 302] on select "**** **** **** **** **** **** **** **** **** **** **** **** **** **** **** ****…" at bounding box center [822, 302] width 49 height 27
select select "****"
click at [667, 392] on span "5" at bounding box center [668, 393] width 5 height 29
type input "**********"
click at [745, 421] on span "14" at bounding box center [745, 422] width 9 height 29
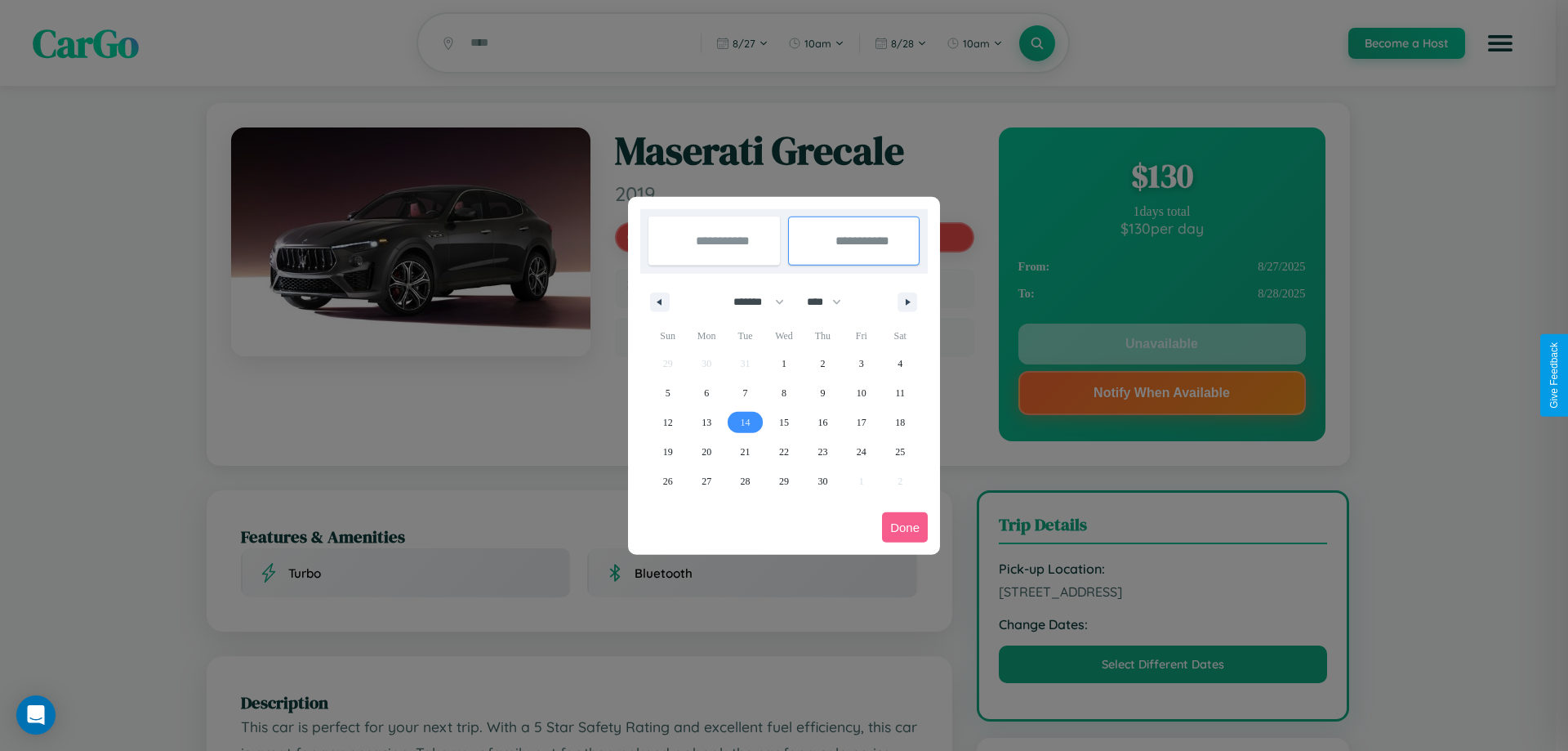
type input "**********"
click at [905, 527] on button "Done" at bounding box center [905, 527] width 46 height 30
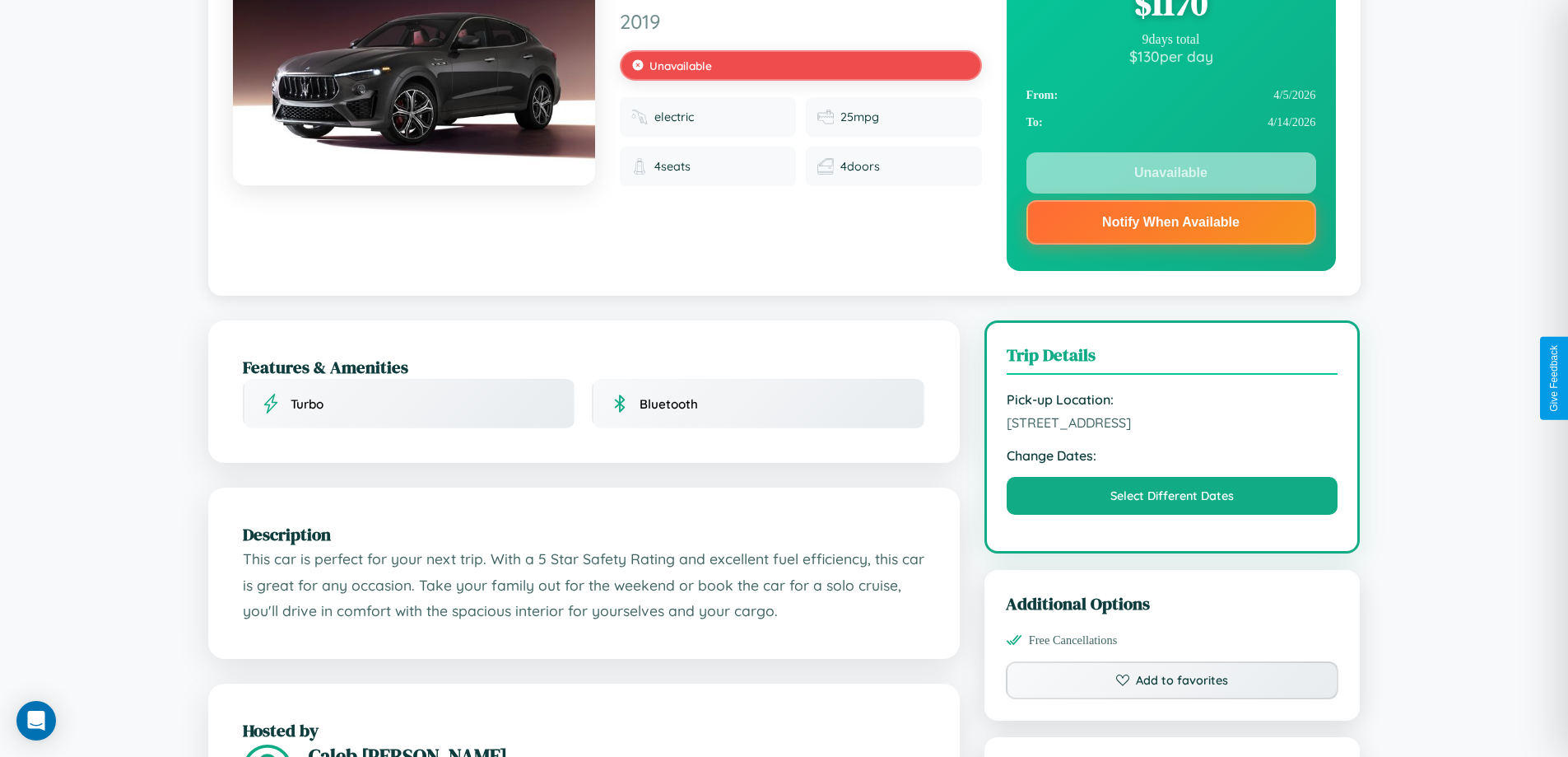
scroll to position [229, 0]
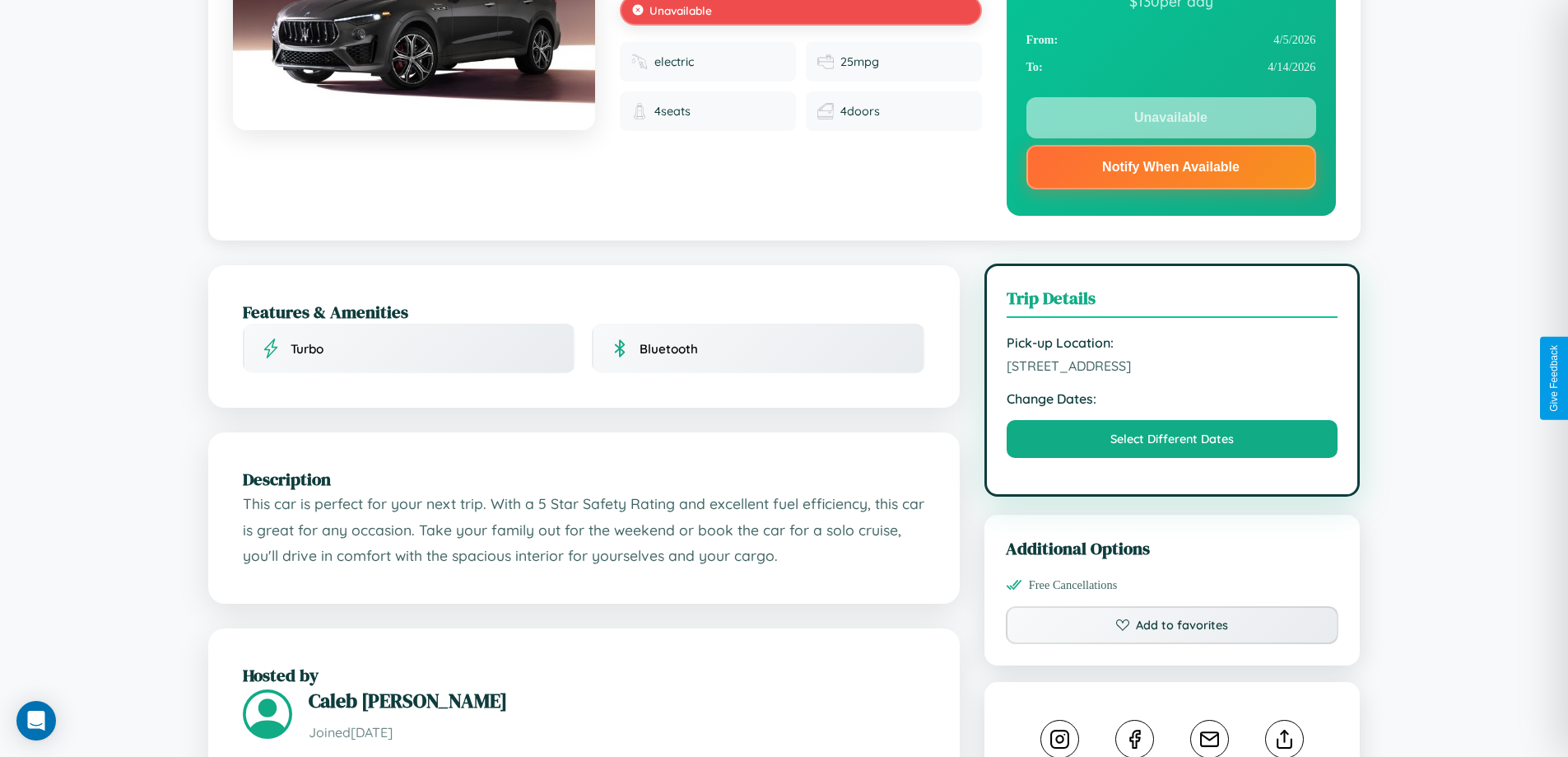
click at [1173, 374] on span "4763 Pine Street Perth Western Australia 44358 Australia" at bounding box center [1173, 365] width 332 height 16
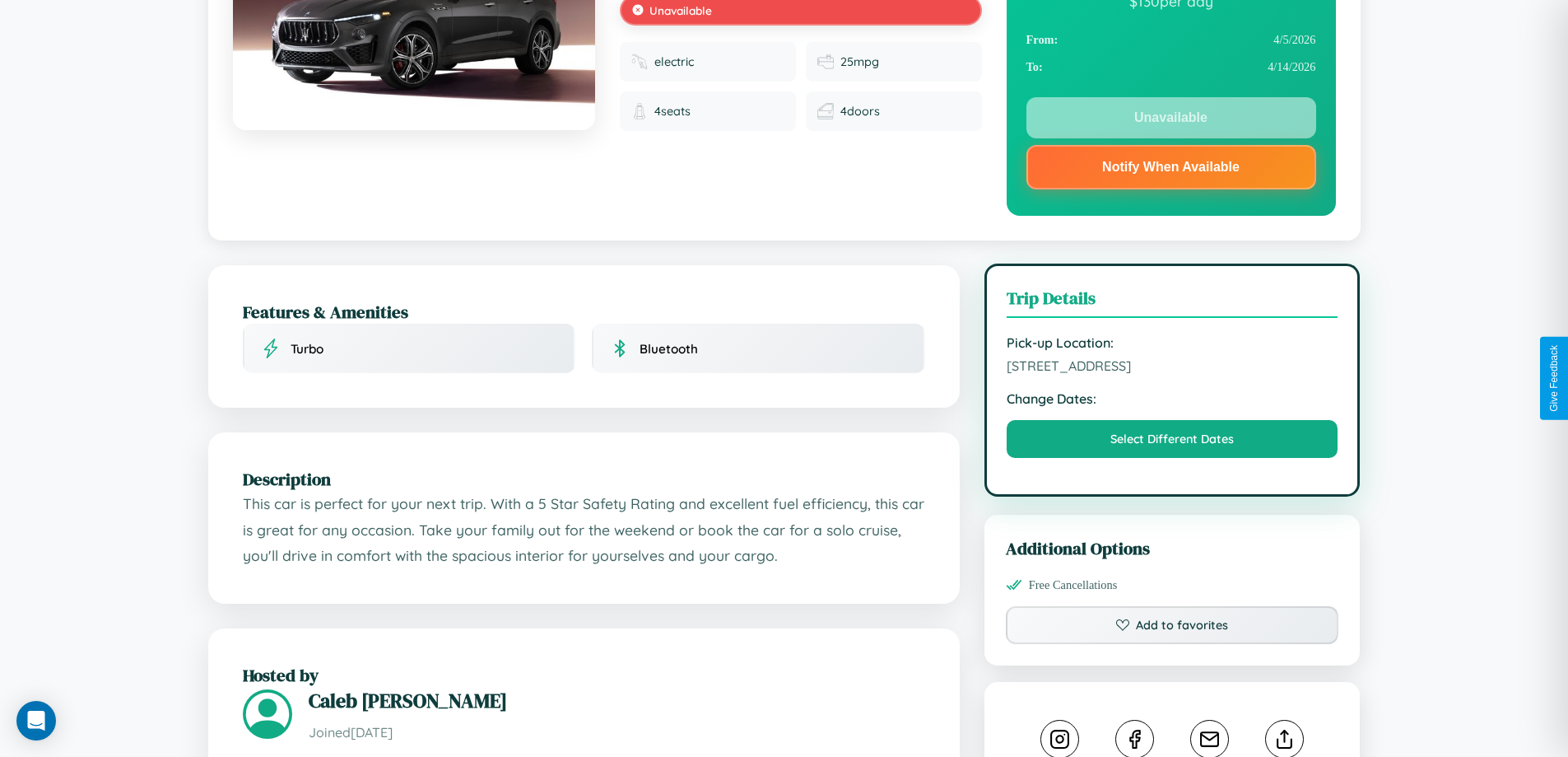
click at [1173, 374] on span "4763 Pine Street Perth Western Australia 44358 Australia" at bounding box center [1173, 365] width 332 height 16
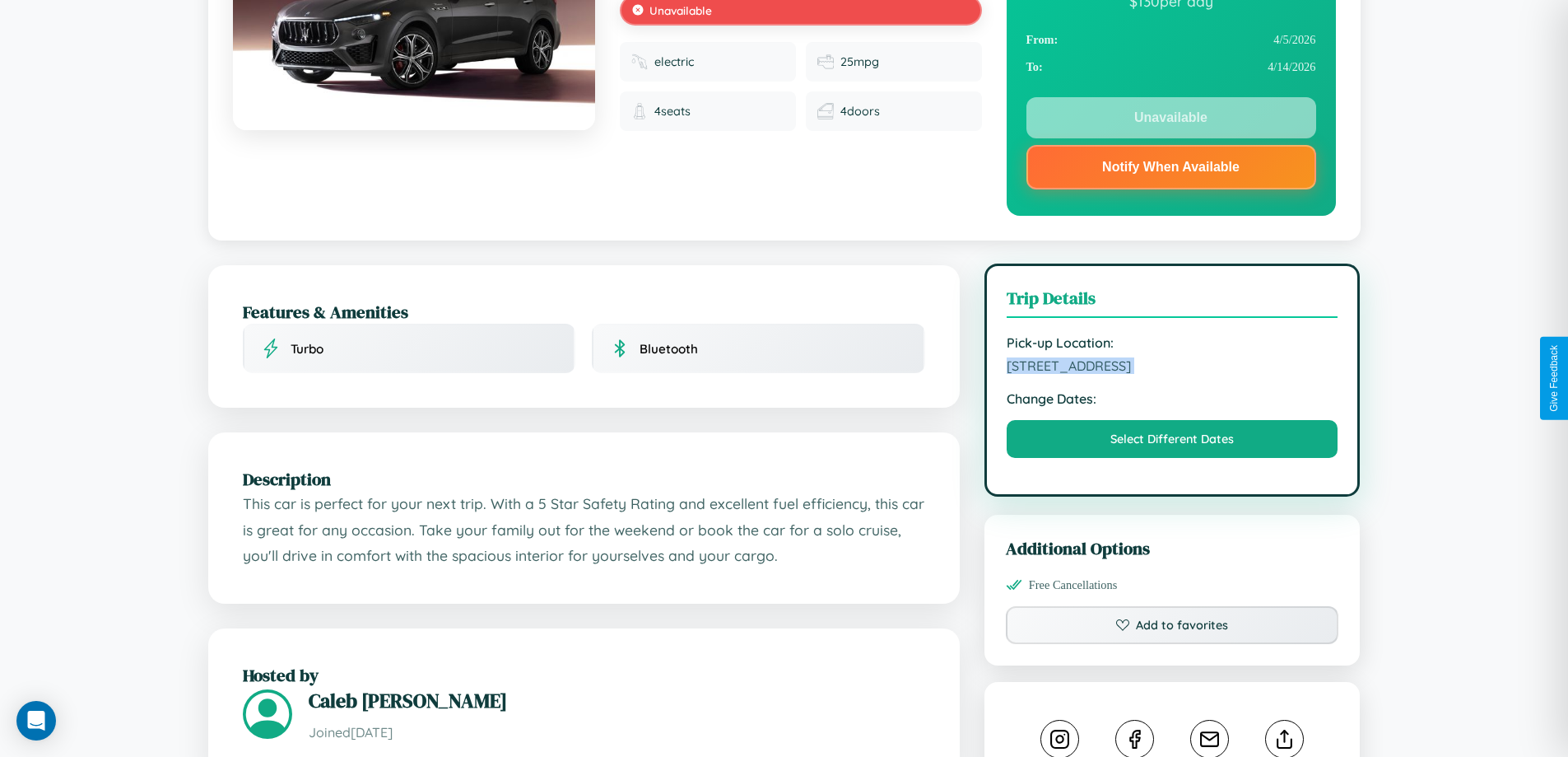
click at [1173, 374] on span "4763 Pine Street Perth Western Australia 44358 Australia" at bounding box center [1173, 365] width 332 height 16
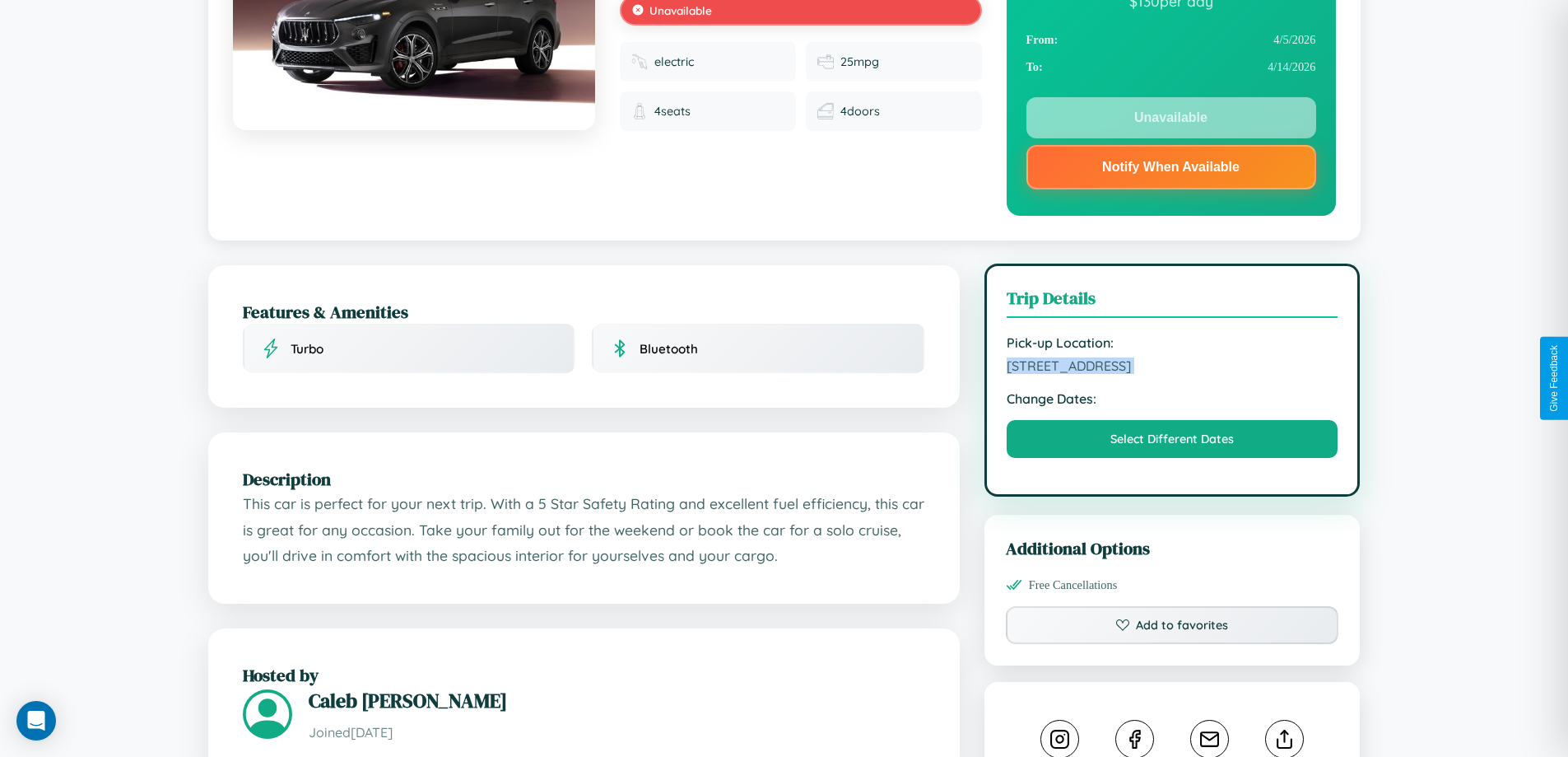
click at [1173, 374] on span "4763 Pine Street Perth Western Australia 44358 Australia" at bounding box center [1173, 365] width 332 height 16
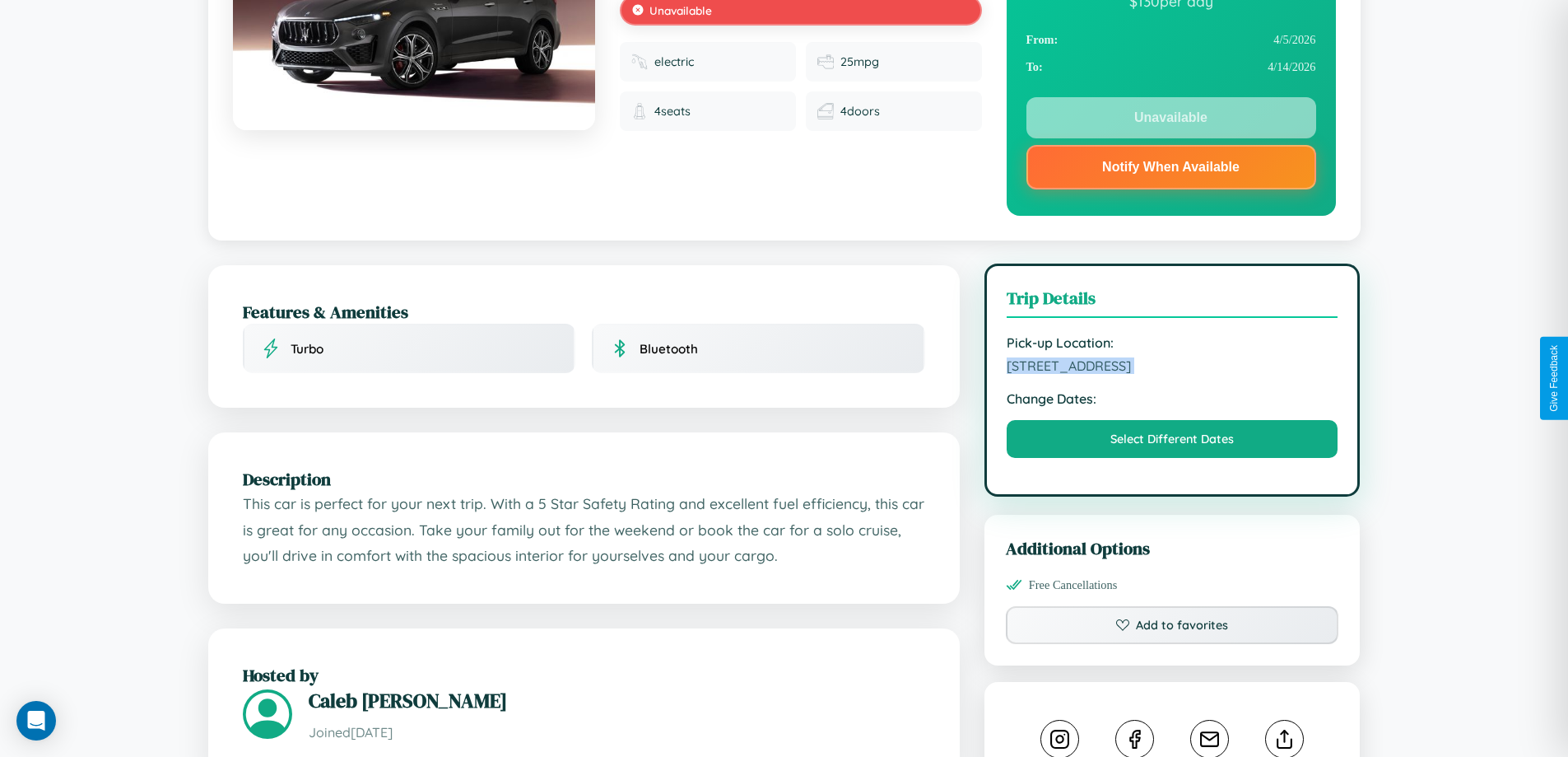
click at [1173, 374] on span "4763 Pine Street Perth Western Australia 44358 Australia" at bounding box center [1173, 365] width 332 height 16
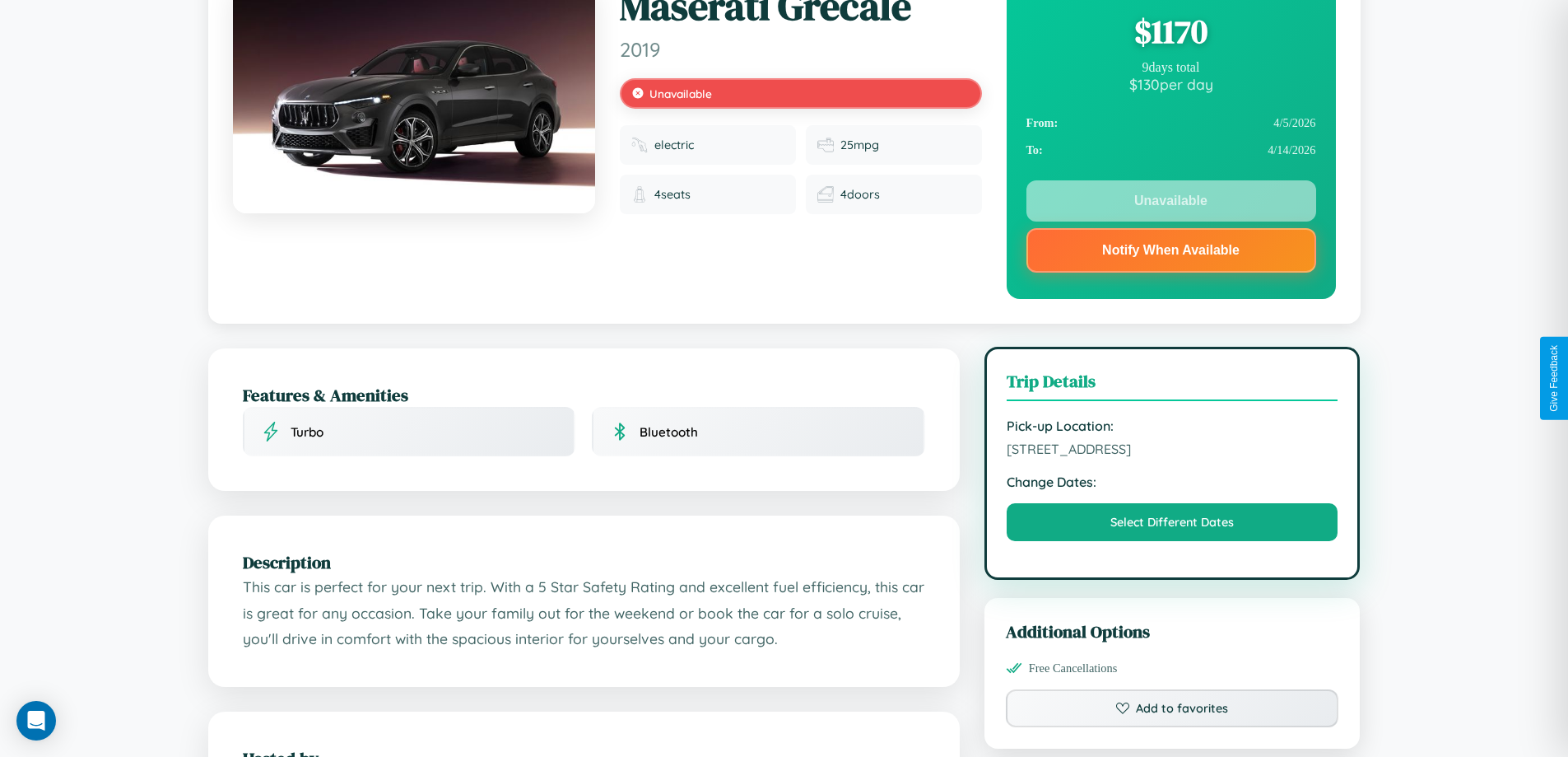
scroll to position [0, 0]
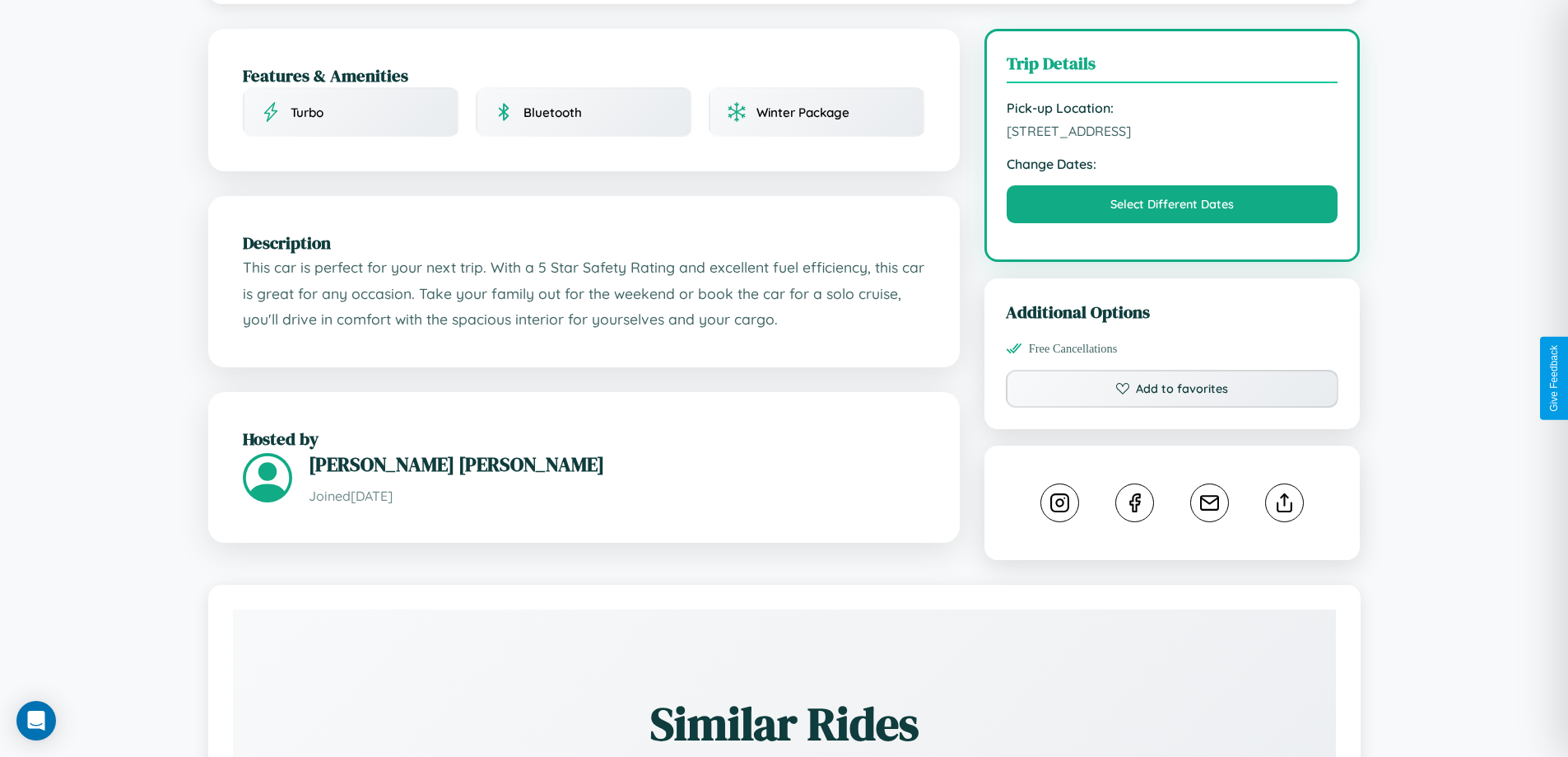
scroll to position [443, 0]
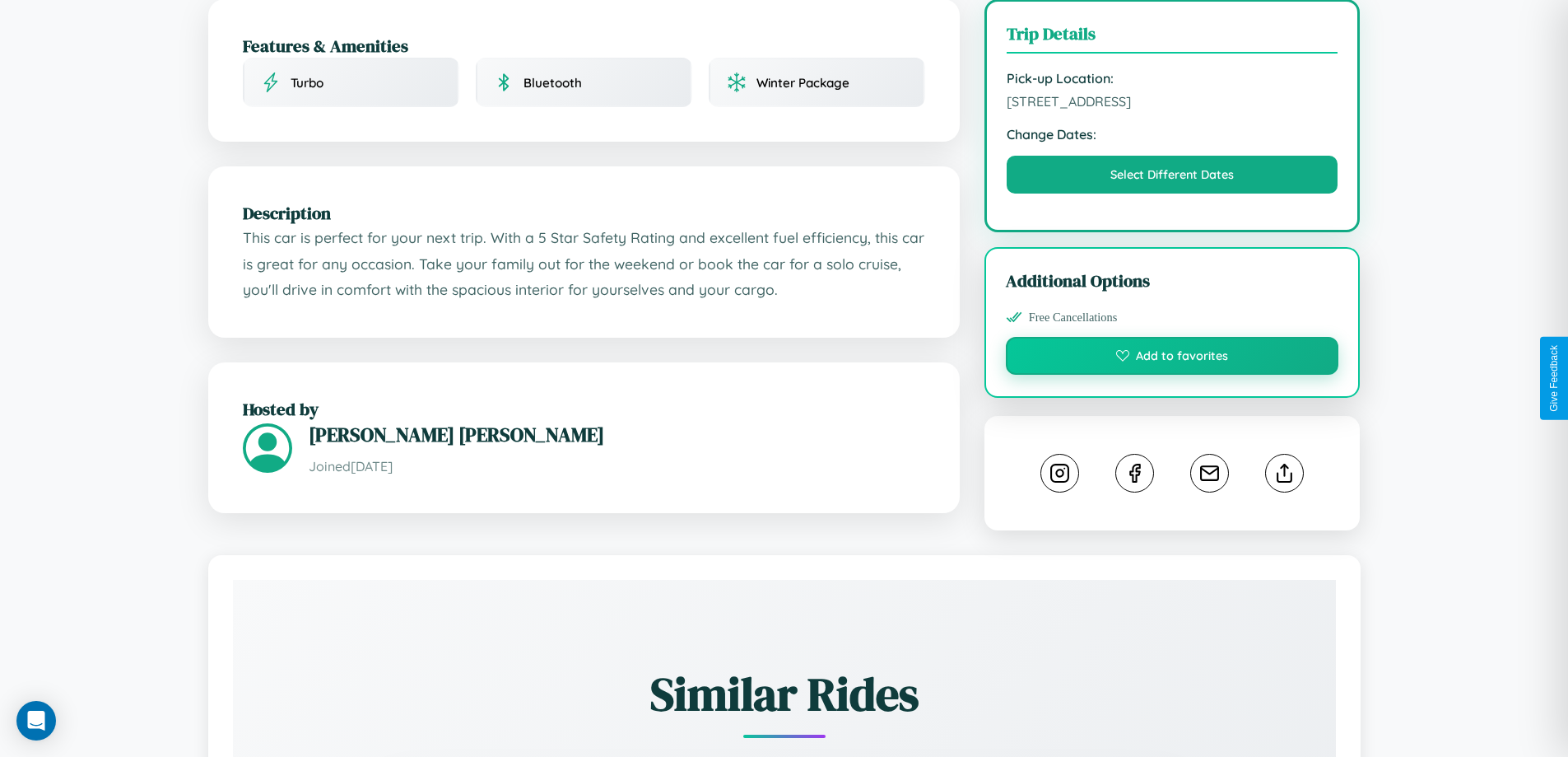
click at [1173, 375] on button "Add to favorites" at bounding box center [1173, 356] width 333 height 38
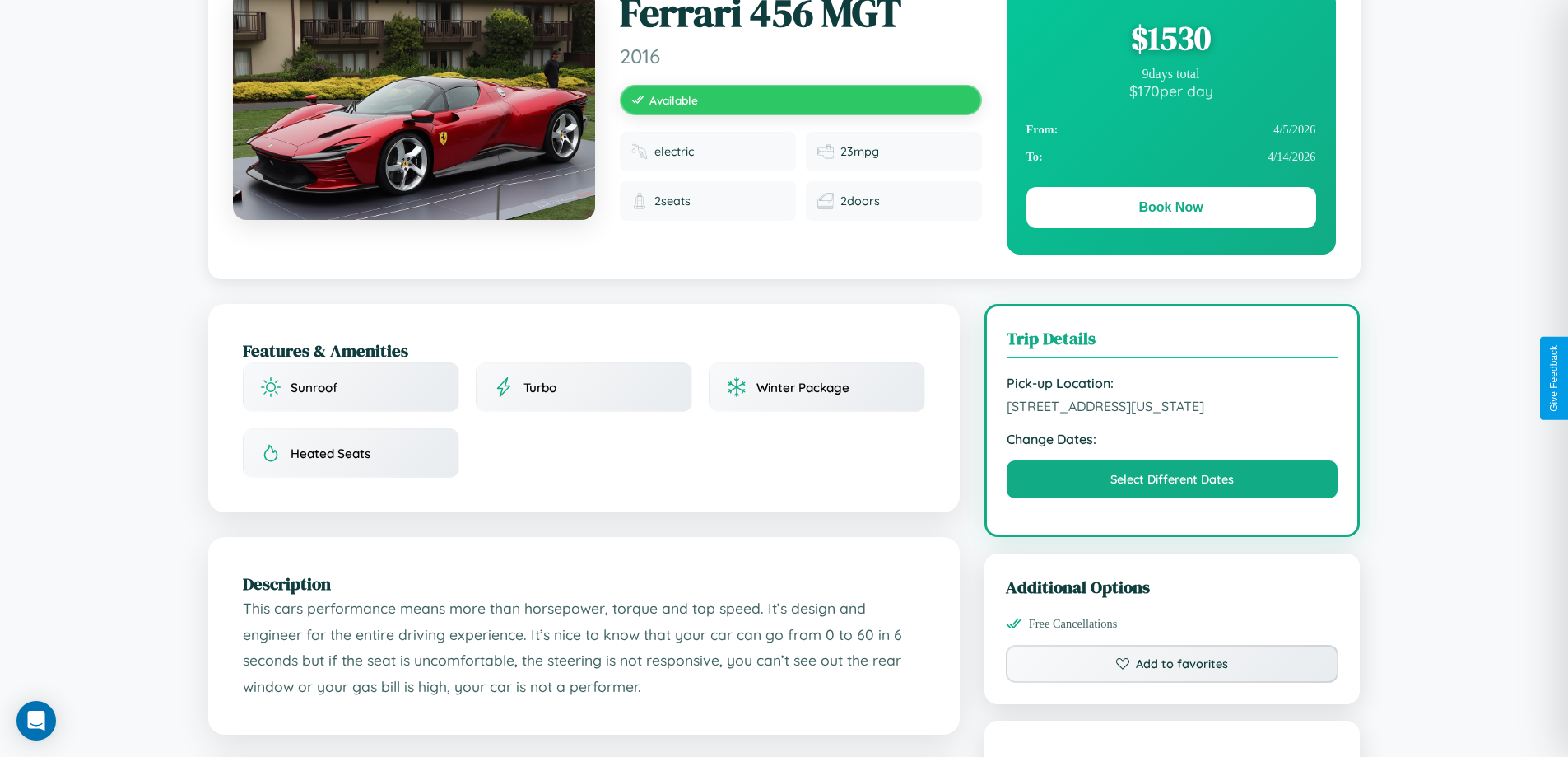
scroll to position [558, 0]
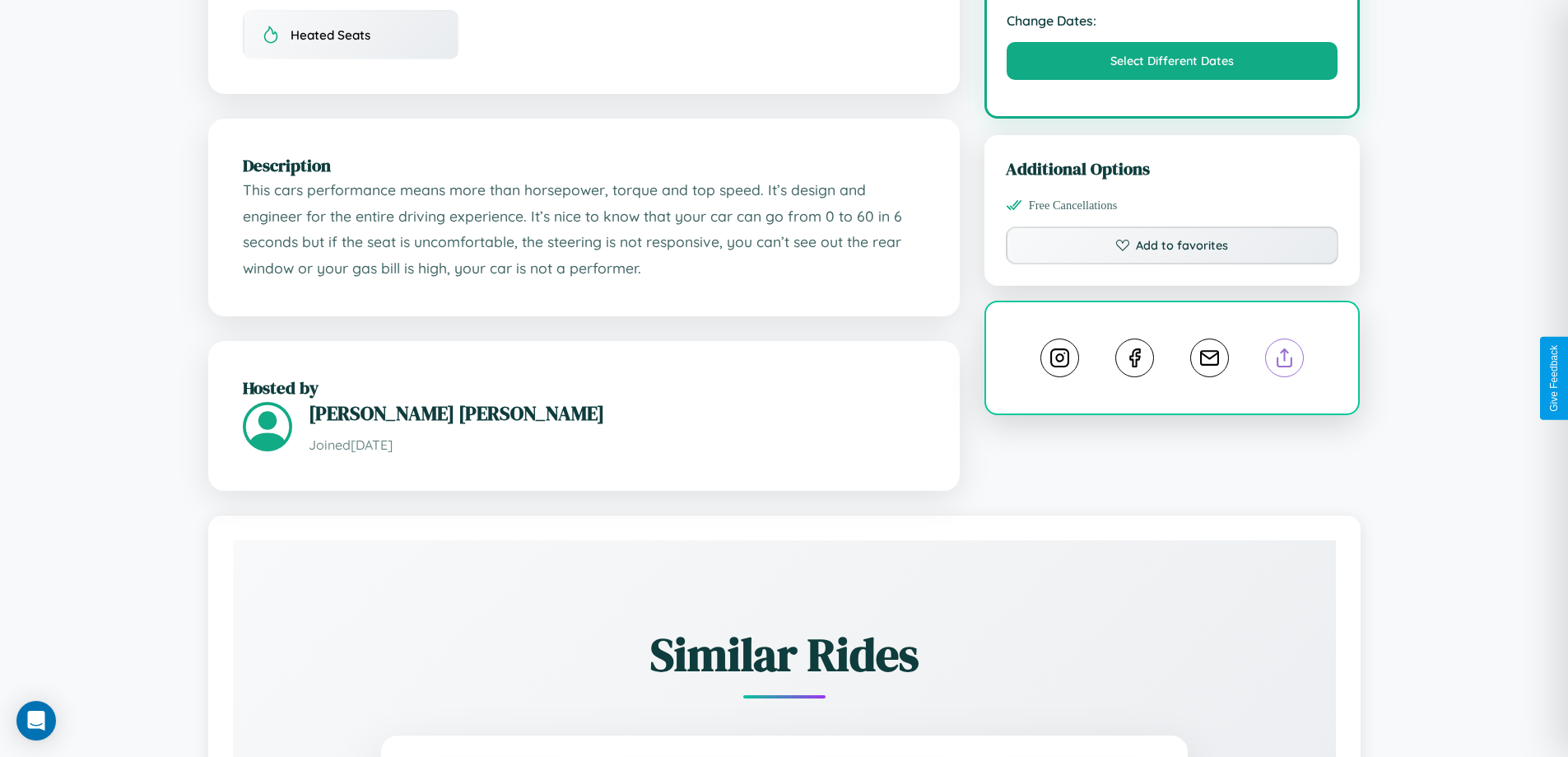
click at [1285, 361] on line at bounding box center [1285, 354] width 0 height 11
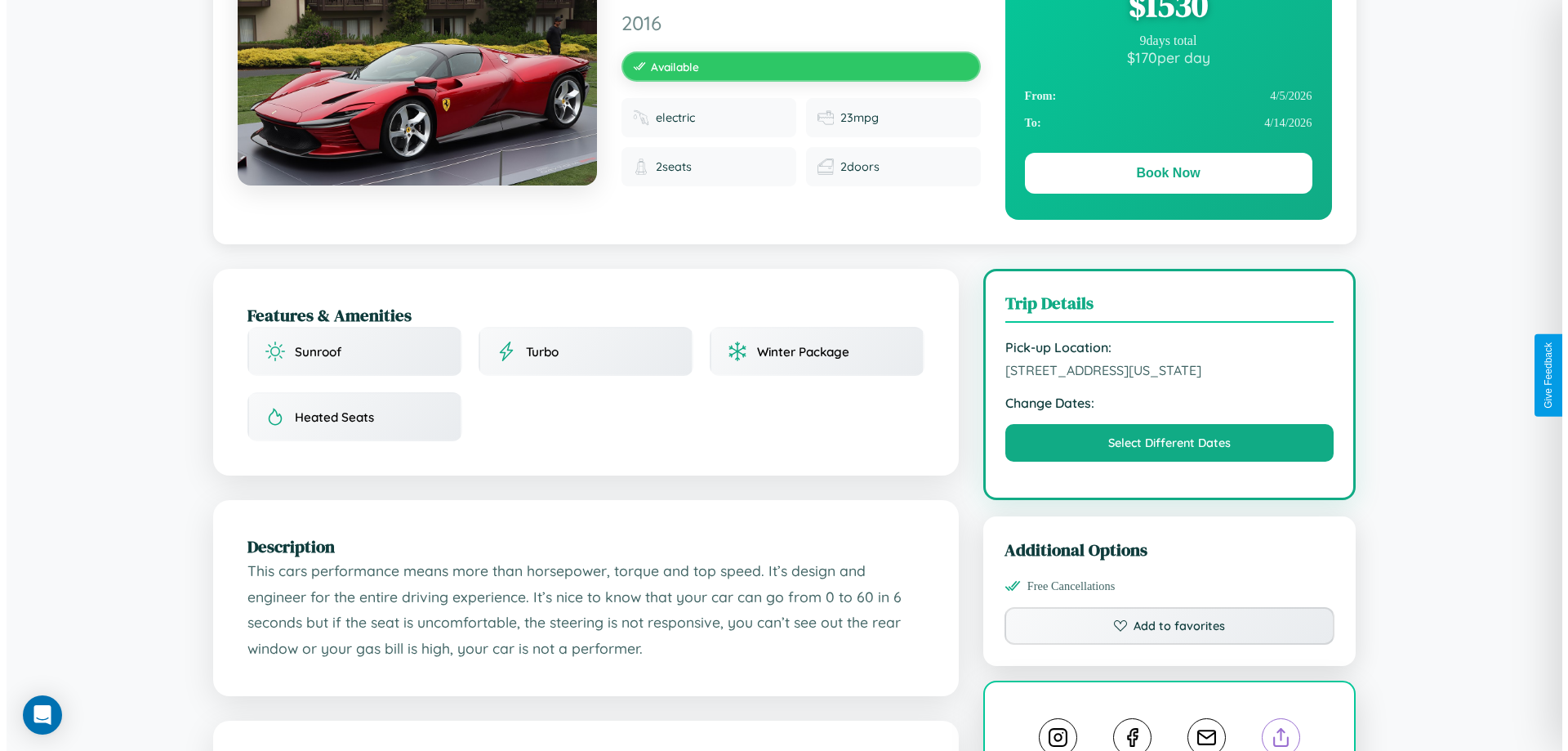
scroll to position [0, 0]
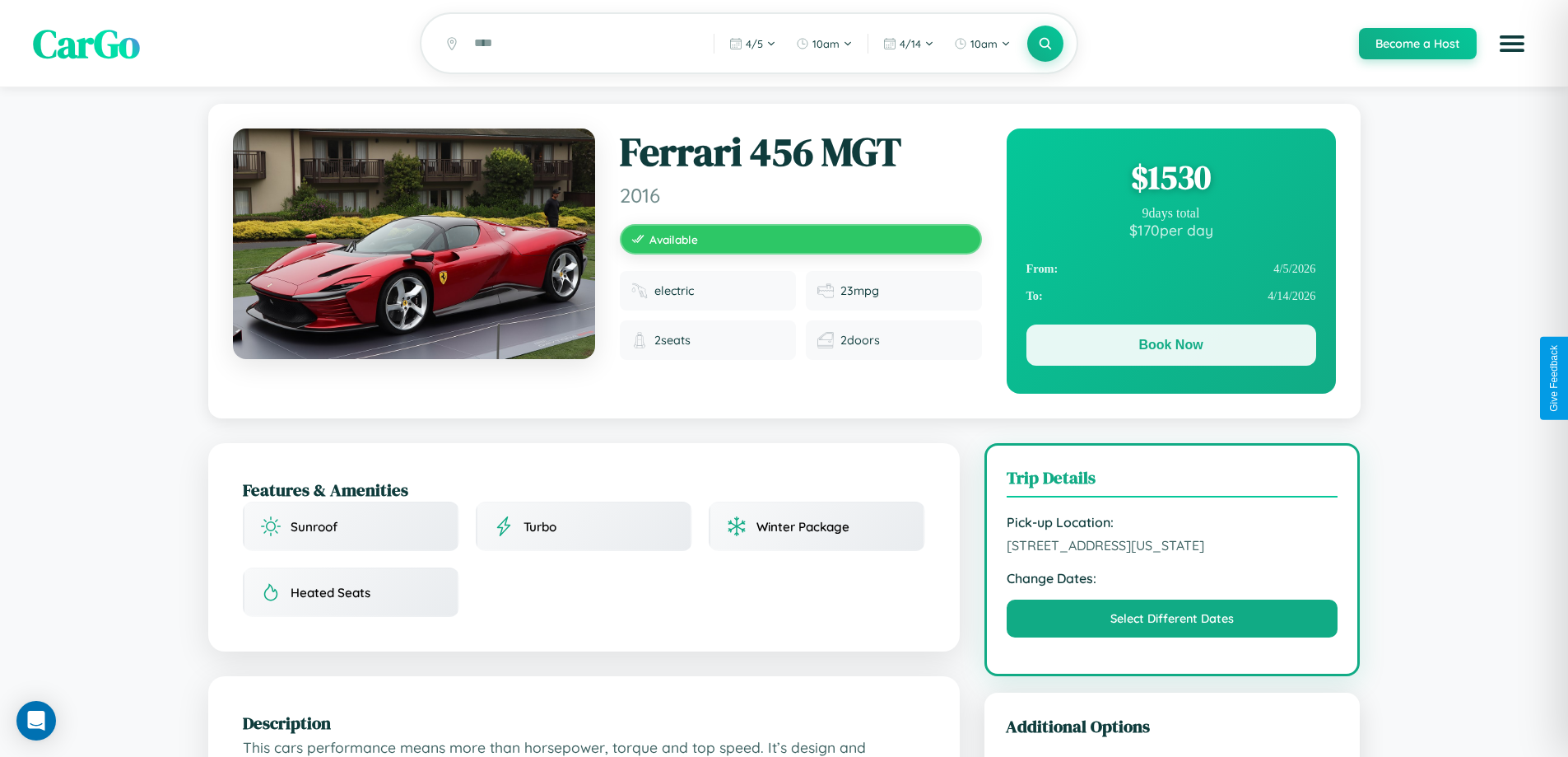
click at [1171, 347] on button "Book Now" at bounding box center [1171, 345] width 290 height 41
